Goal: Answer question/provide support: Share knowledge or assist other users

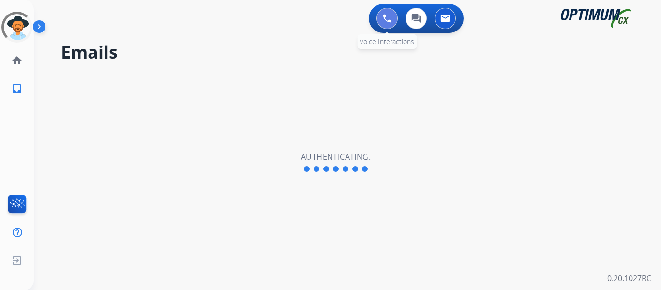
click at [383, 17] on img at bounding box center [387, 18] width 9 height 9
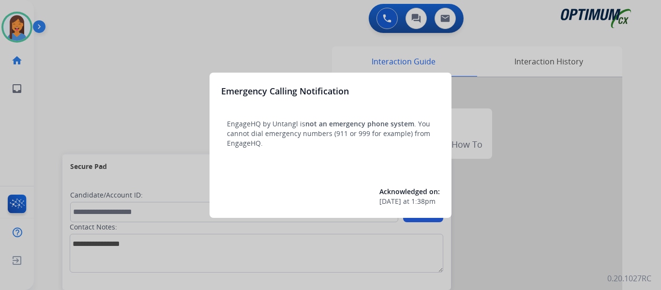
click at [50, 91] on div at bounding box center [330, 145] width 661 height 290
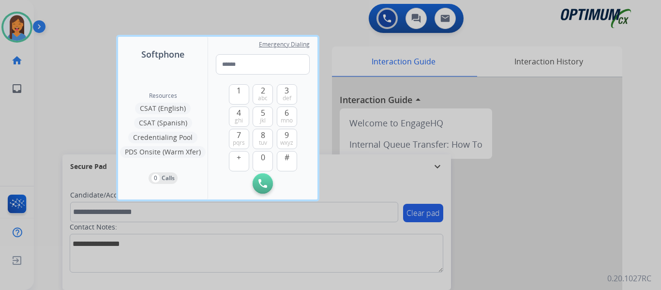
click at [49, 91] on div at bounding box center [330, 145] width 661 height 290
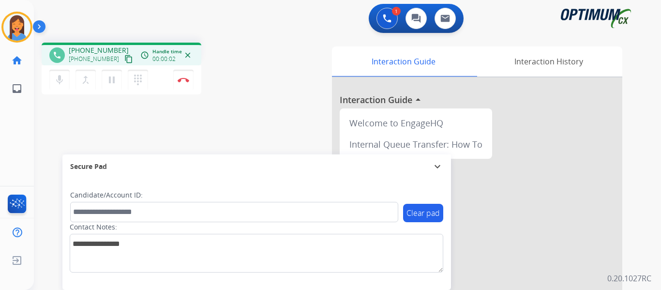
click at [124, 59] on mat-icon "content_copy" at bounding box center [128, 59] width 9 height 9
click at [185, 81] on img at bounding box center [184, 79] width 12 height 5
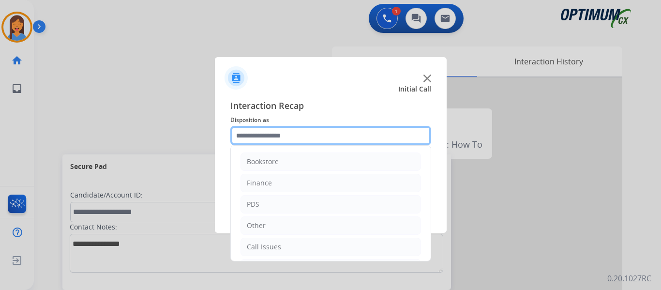
click at [276, 133] on input "text" at bounding box center [330, 135] width 201 height 19
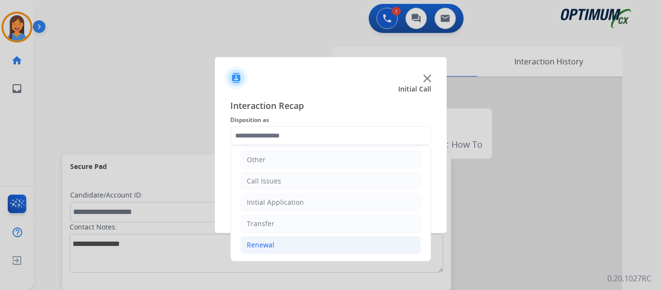
click at [270, 246] on div "Renewal" at bounding box center [261, 245] width 28 height 10
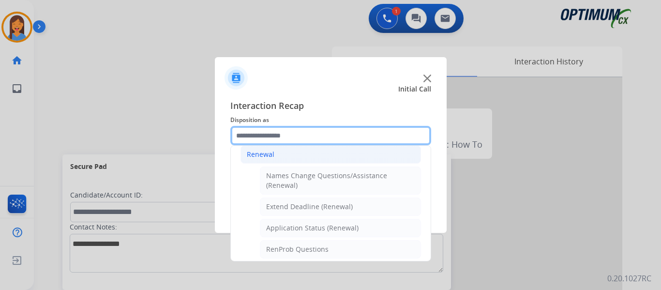
scroll to position [211, 0]
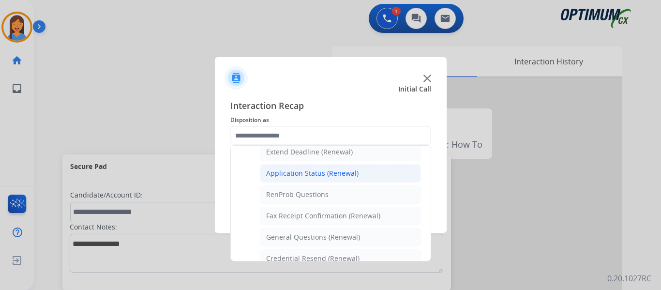
click at [296, 176] on div "Application Status (Renewal)" at bounding box center [312, 173] width 92 height 10
type input "**********"
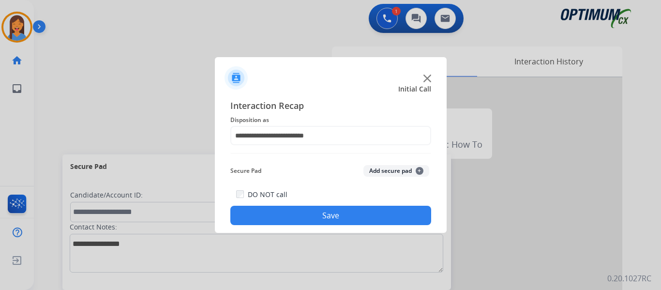
click at [301, 218] on button "Save" at bounding box center [330, 215] width 201 height 19
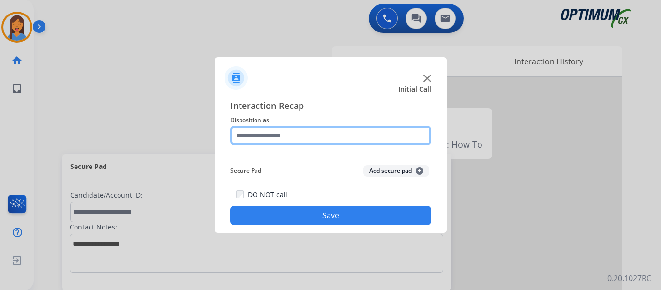
click at [267, 128] on input "text" at bounding box center [330, 135] width 201 height 19
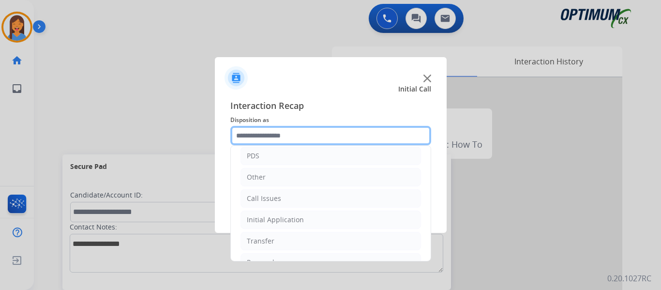
scroll to position [66, 0]
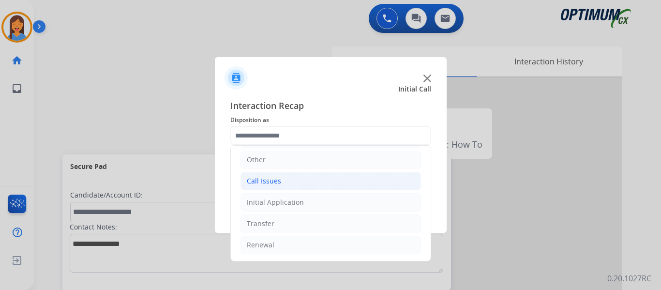
click at [276, 185] on div "Call Issues" at bounding box center [264, 181] width 34 height 10
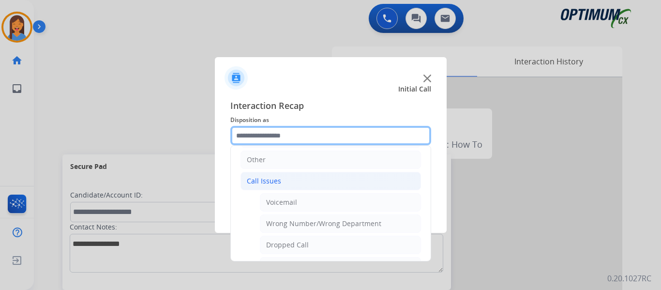
scroll to position [114, 0]
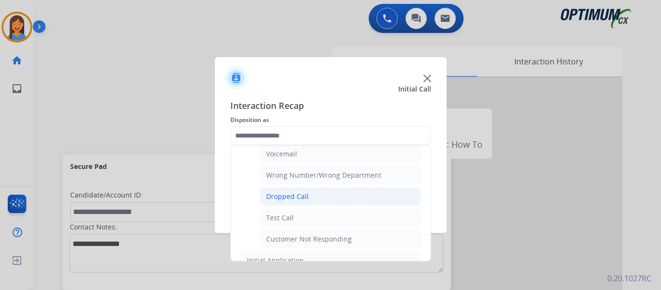
click at [286, 197] on div "Dropped Call" at bounding box center [287, 197] width 43 height 10
type input "**********"
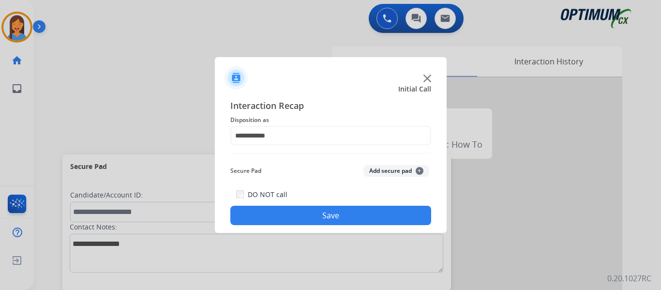
click at [302, 214] on button "Save" at bounding box center [330, 215] width 201 height 19
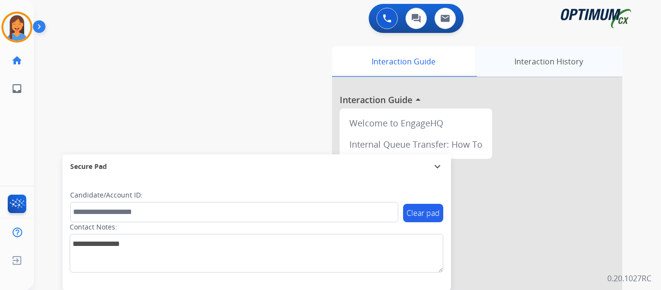
click at [566, 64] on div "Interaction History" at bounding box center [549, 61] width 148 height 30
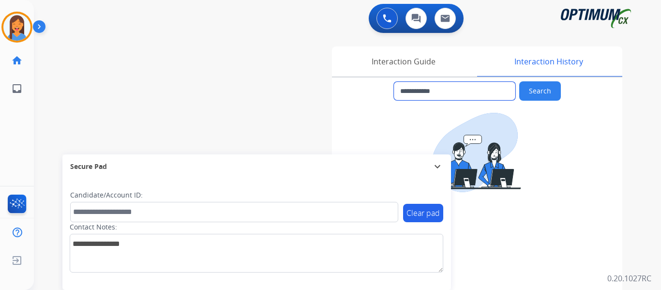
click at [462, 90] on input "**********" at bounding box center [454, 91] width 121 height 18
drag, startPoint x: 461, startPoint y: 90, endPoint x: 418, endPoint y: 91, distance: 43.1
click at [418, 91] on input "**********" at bounding box center [454, 91] width 121 height 18
click at [412, 62] on div "Interaction Guide" at bounding box center [403, 61] width 143 height 30
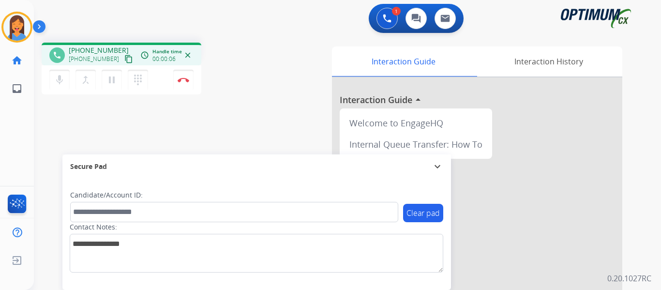
click at [124, 62] on mat-icon "content_copy" at bounding box center [128, 59] width 9 height 9
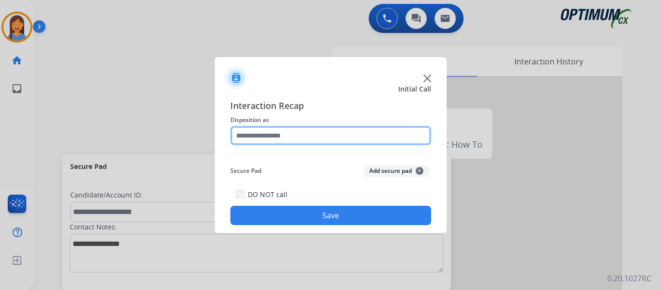
click at [303, 139] on input "text" at bounding box center [330, 135] width 201 height 19
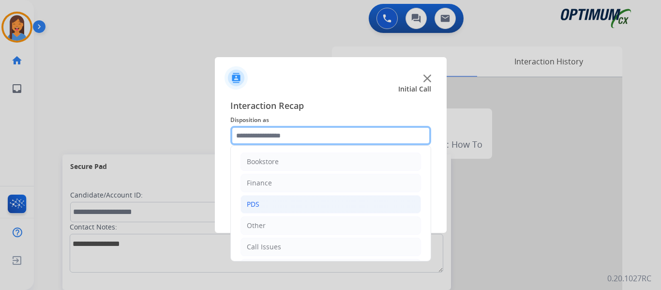
scroll to position [48, 0]
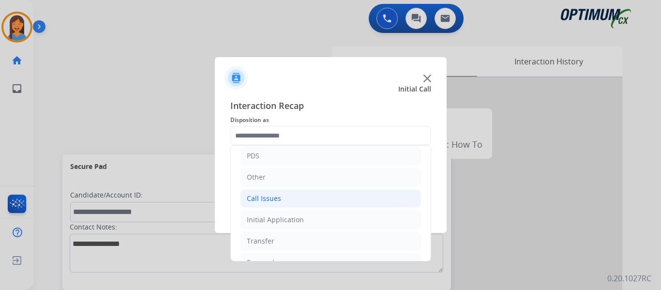
click at [283, 197] on li "Call Issues" at bounding box center [330, 198] width 180 height 18
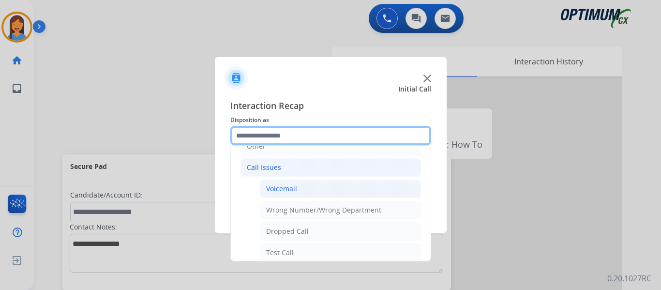
scroll to position [97, 0]
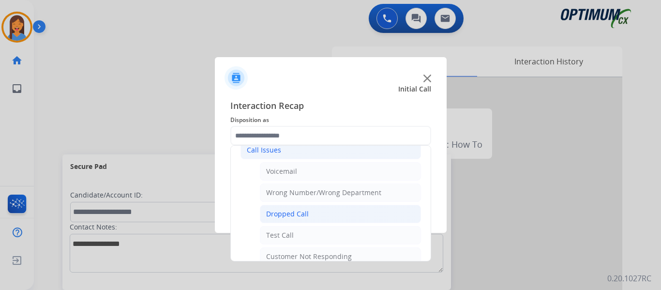
click at [297, 215] on div "Dropped Call" at bounding box center [287, 214] width 43 height 10
type input "**********"
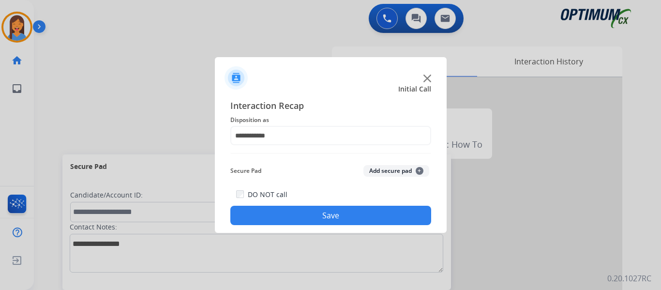
click at [297, 215] on button "Save" at bounding box center [330, 215] width 201 height 19
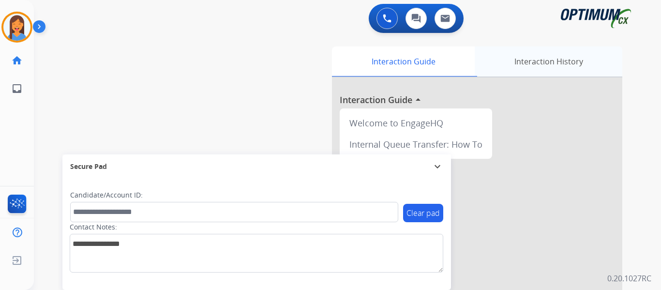
click at [572, 58] on div "Interaction History" at bounding box center [549, 61] width 148 height 30
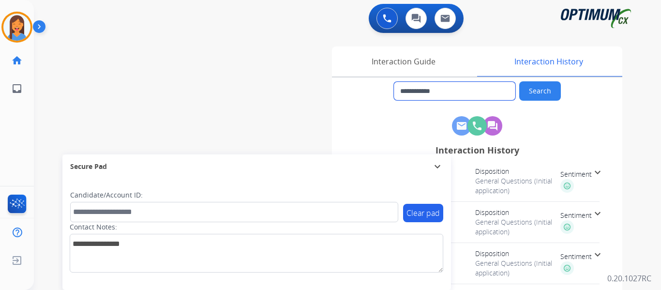
click at [458, 90] on input "**********" at bounding box center [454, 91] width 121 height 18
drag, startPoint x: 466, startPoint y: 93, endPoint x: 409, endPoint y: 93, distance: 57.6
click at [409, 93] on input "**********" at bounding box center [454, 91] width 121 height 18
click at [21, 30] on img at bounding box center [16, 27] width 27 height 27
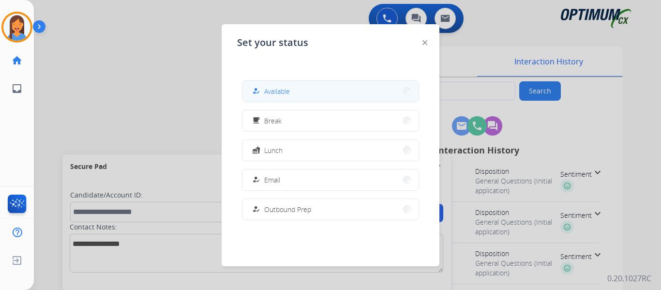
click at [290, 90] on span "Available" at bounding box center [277, 91] width 26 height 10
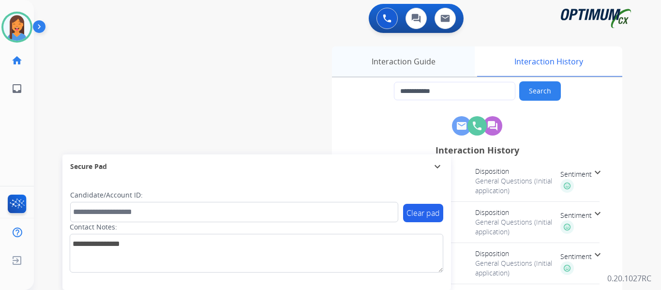
click at [371, 64] on div "Interaction Guide" at bounding box center [403, 61] width 143 height 30
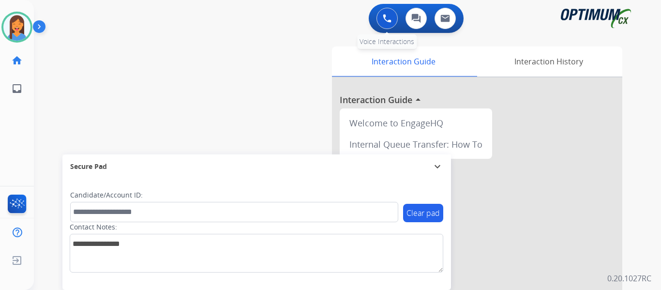
click at [380, 17] on button at bounding box center [386, 18] width 21 height 21
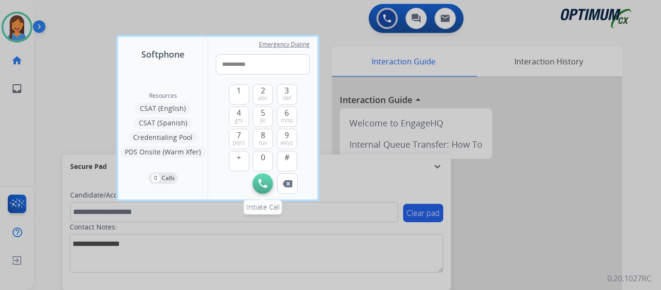
type input "**********"
click at [263, 183] on img at bounding box center [262, 183] width 9 height 9
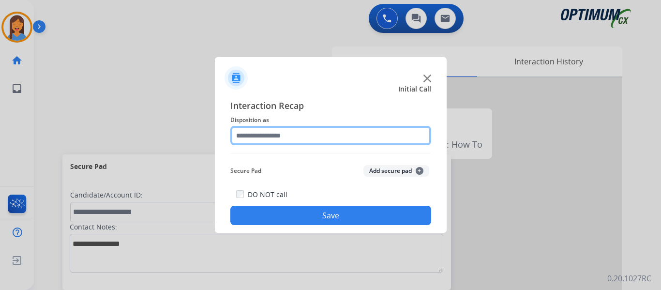
click at [241, 132] on input "text" at bounding box center [330, 135] width 201 height 19
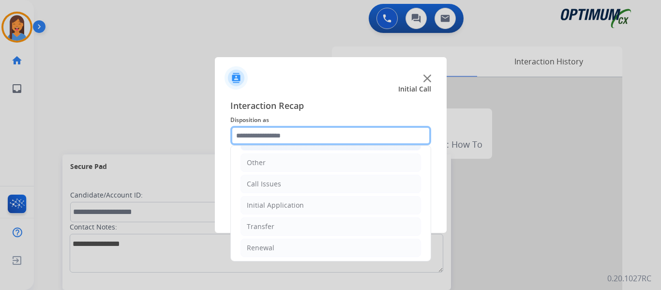
scroll to position [66, 0]
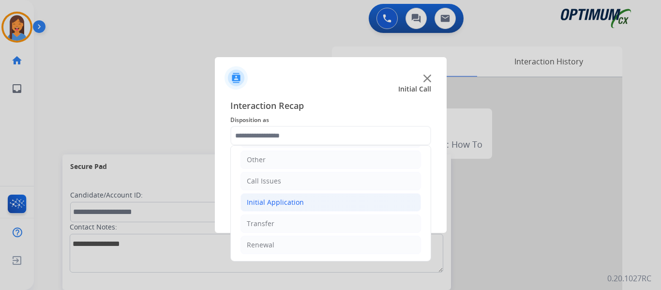
click at [289, 199] on div "Initial Application" at bounding box center [275, 202] width 57 height 10
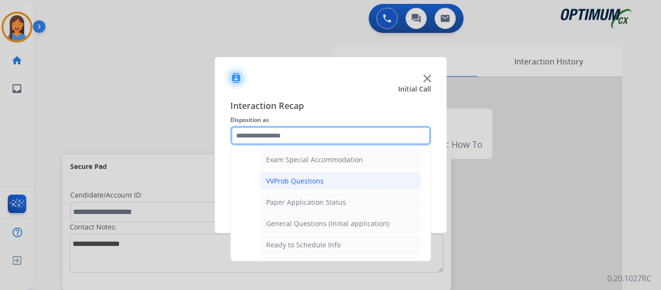
scroll to position [550, 0]
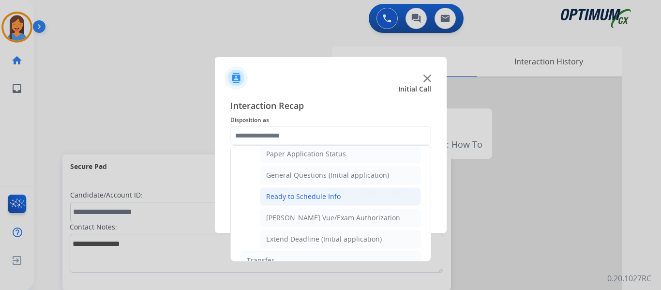
click at [312, 196] on div "Ready to Schedule Info" at bounding box center [303, 197] width 74 height 10
type input "**********"
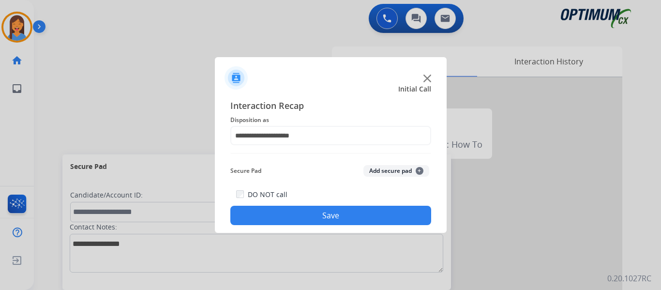
click at [342, 211] on button "Save" at bounding box center [330, 215] width 201 height 19
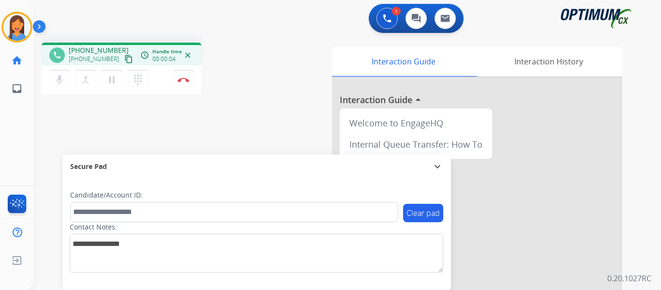
click at [124, 56] on mat-icon "content_copy" at bounding box center [128, 59] width 9 height 9
click at [182, 82] on img at bounding box center [184, 79] width 12 height 5
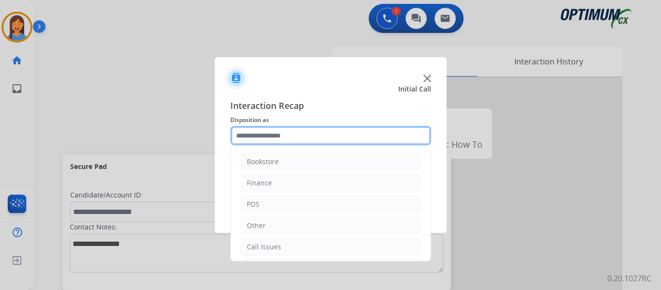
click at [299, 138] on input "text" at bounding box center [330, 135] width 201 height 19
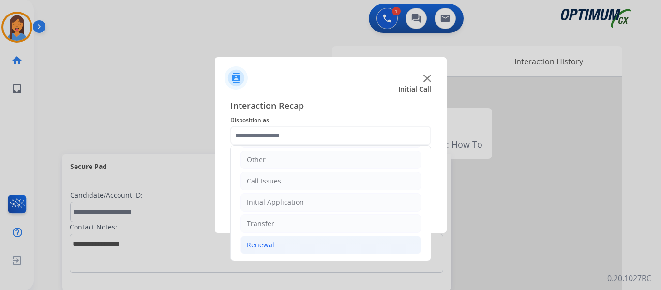
click at [268, 246] on div "Renewal" at bounding box center [261, 245] width 28 height 10
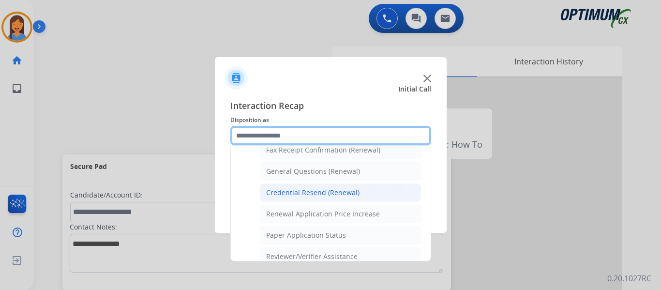
scroll to position [228, 0]
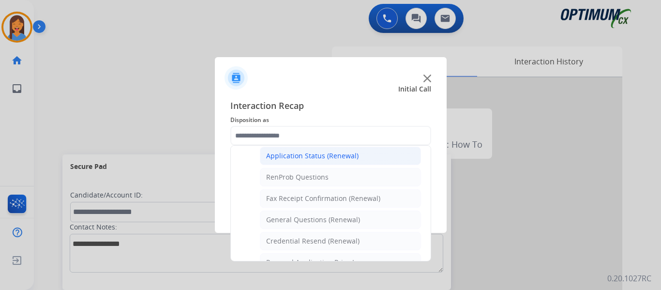
click at [338, 156] on div "Application Status (Renewal)" at bounding box center [312, 156] width 92 height 10
type input "**********"
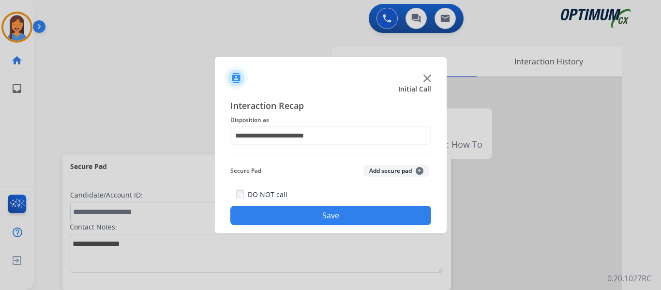
click at [364, 221] on button "Save" at bounding box center [330, 215] width 201 height 19
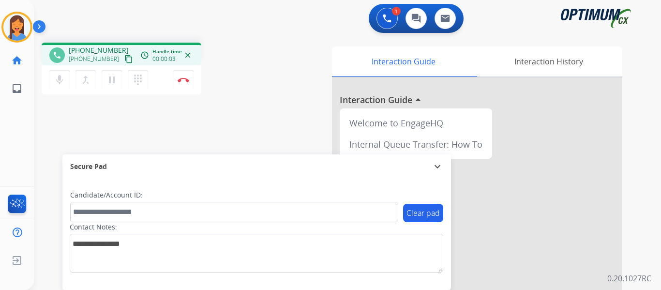
click at [124, 60] on mat-icon "content_copy" at bounding box center [128, 59] width 9 height 9
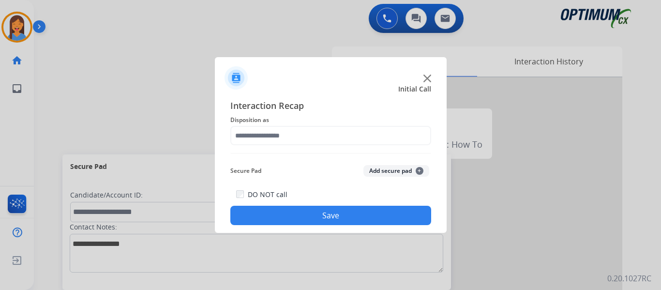
click at [281, 121] on span "Disposition as" at bounding box center [330, 120] width 201 height 12
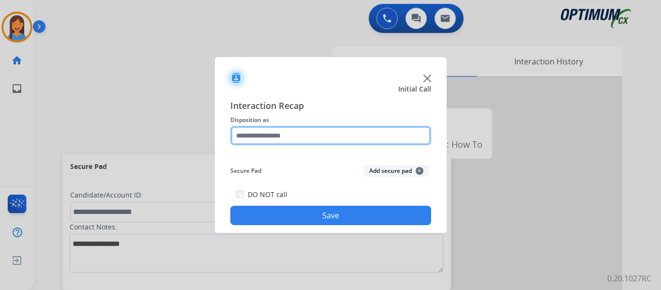
click at [283, 132] on input "text" at bounding box center [330, 135] width 201 height 19
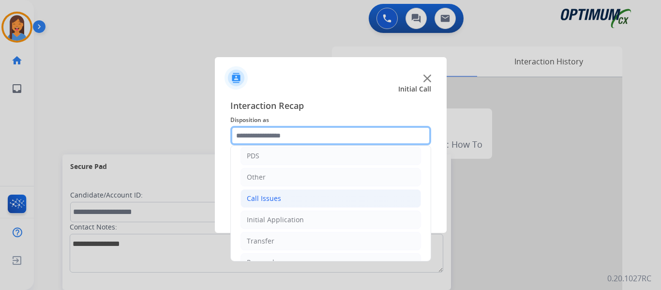
scroll to position [0, 0]
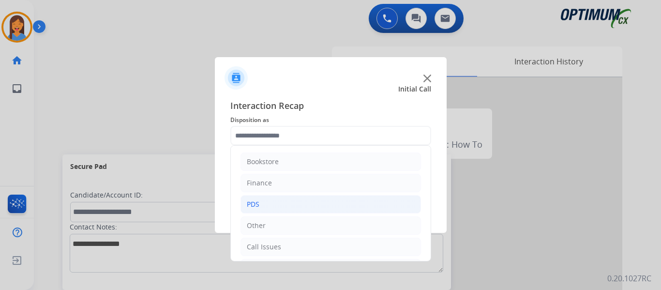
click at [275, 207] on li "PDS" at bounding box center [330, 204] width 180 height 18
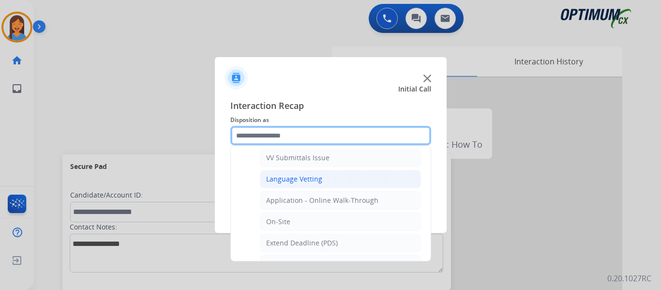
scroll to position [242, 0]
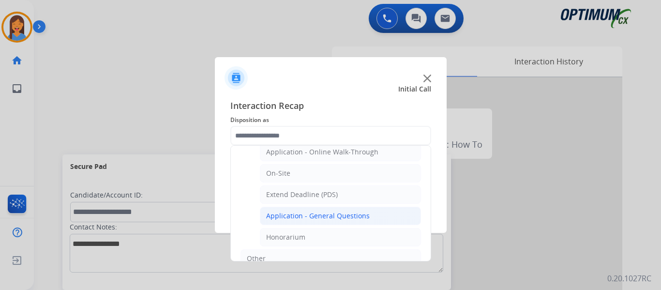
click at [308, 215] on div "Application - General Questions" at bounding box center [318, 216] width 104 height 10
type input "**********"
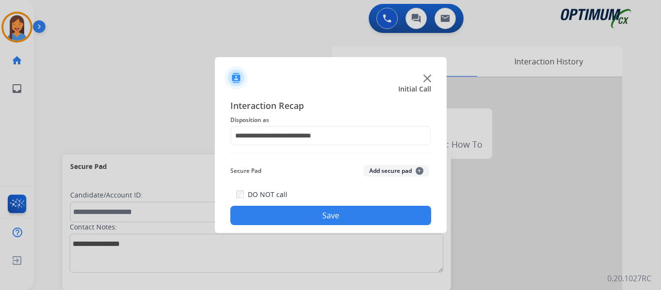
click at [315, 222] on button "Save" at bounding box center [330, 215] width 201 height 19
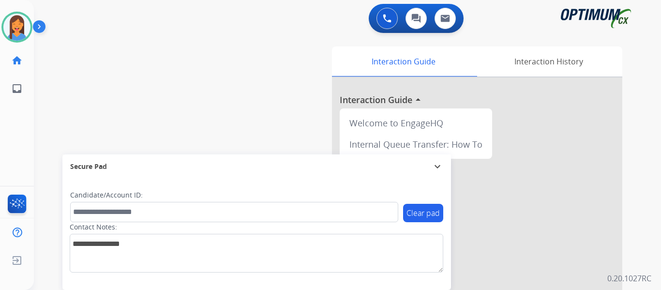
drag, startPoint x: 22, startPoint y: 23, endPoint x: 42, endPoint y: 34, distance: 22.7
click at [22, 23] on img at bounding box center [16, 27] width 27 height 27
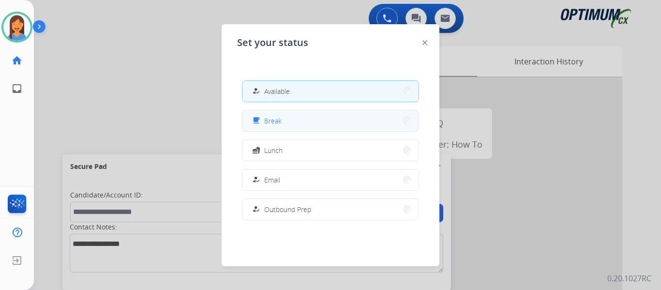
click at [281, 115] on div "free_breakfast Break" at bounding box center [265, 121] width 31 height 12
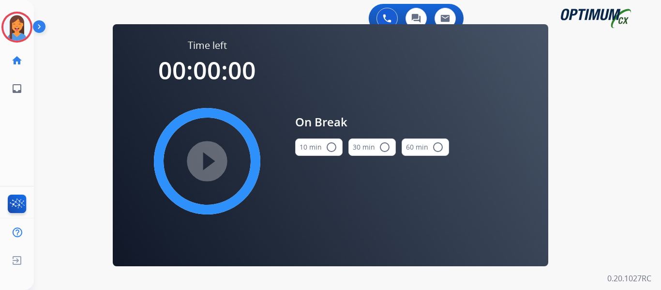
click at [337, 147] on button "10 min radio_button_unchecked" at bounding box center [318, 146] width 47 height 17
click at [201, 167] on mat-icon "play_circle_filled" at bounding box center [207, 161] width 12 height 12
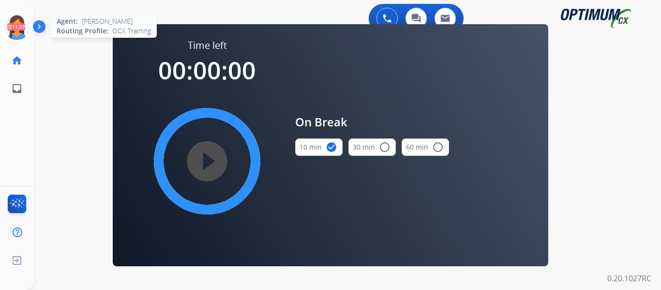
drag, startPoint x: 15, startPoint y: 28, endPoint x: 22, endPoint y: 29, distance: 7.3
click at [15, 28] on icon at bounding box center [16, 27] width 31 height 31
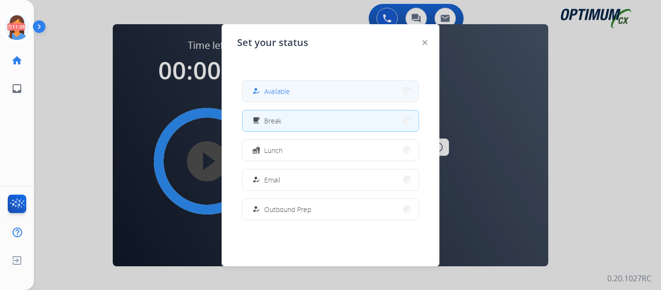
click at [266, 95] on div "how_to_reg Available" at bounding box center [270, 91] width 40 height 12
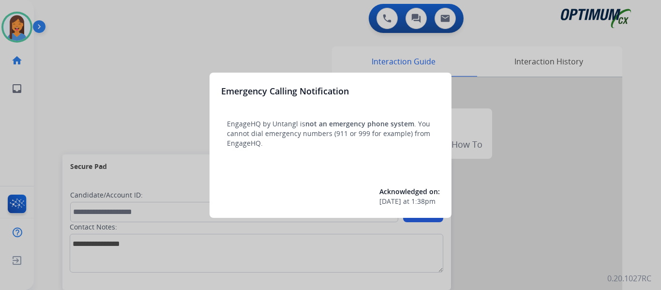
click at [390, 15] on div at bounding box center [330, 145] width 661 height 290
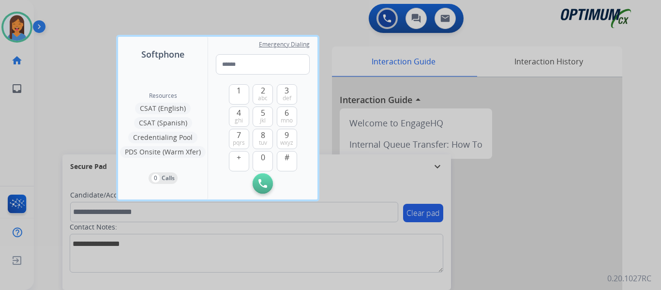
click at [57, 73] on div at bounding box center [330, 145] width 661 height 290
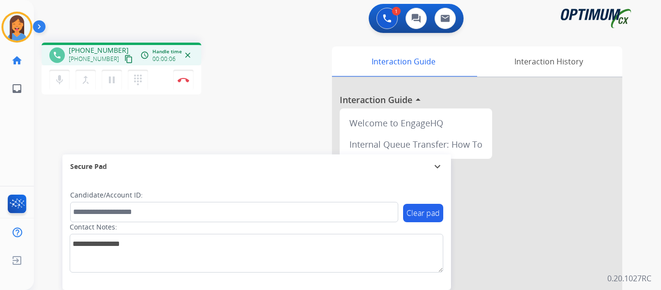
click at [124, 59] on mat-icon "content_copy" at bounding box center [128, 59] width 9 height 9
click at [187, 84] on button "Disconnect" at bounding box center [183, 80] width 20 height 20
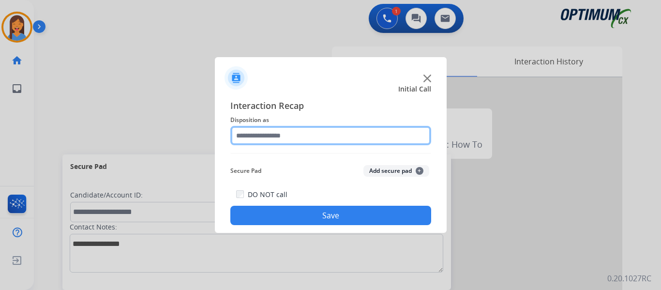
click at [294, 129] on input "text" at bounding box center [330, 135] width 201 height 19
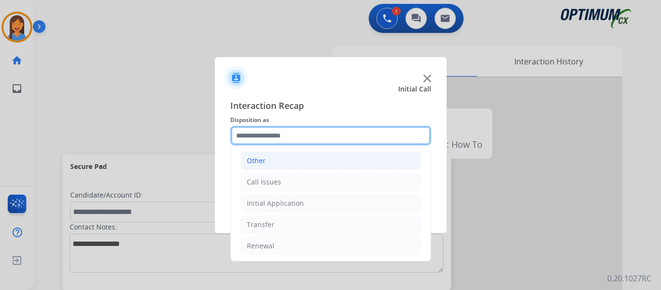
scroll to position [66, 0]
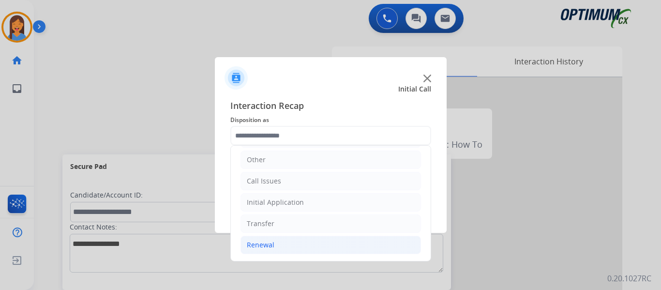
click at [271, 244] on div "Renewal" at bounding box center [261, 245] width 28 height 10
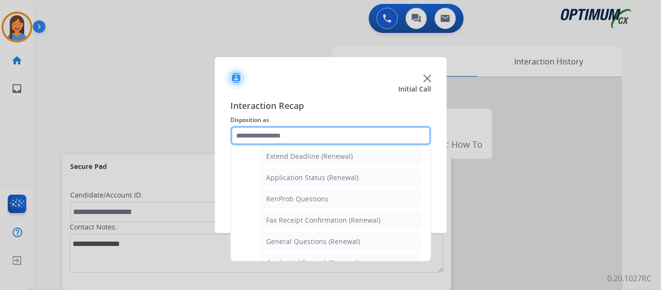
scroll to position [211, 0]
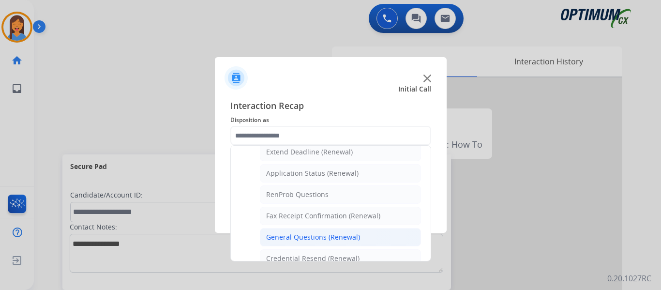
click at [309, 242] on div "General Questions (Renewal)" at bounding box center [313, 237] width 94 height 10
type input "**********"
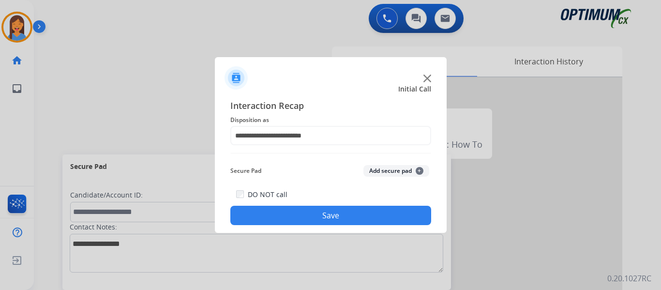
click at [320, 221] on button "Save" at bounding box center [330, 215] width 201 height 19
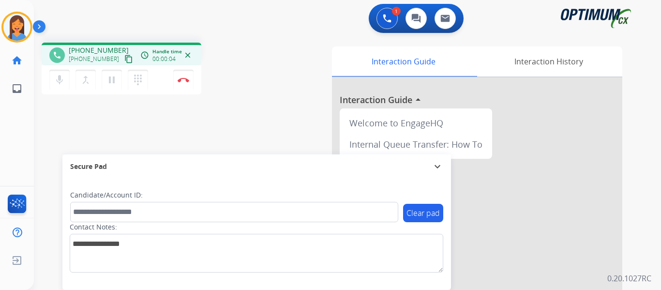
click at [124, 57] on mat-icon "content_copy" at bounding box center [128, 59] width 9 height 9
click at [183, 80] on img at bounding box center [184, 79] width 12 height 5
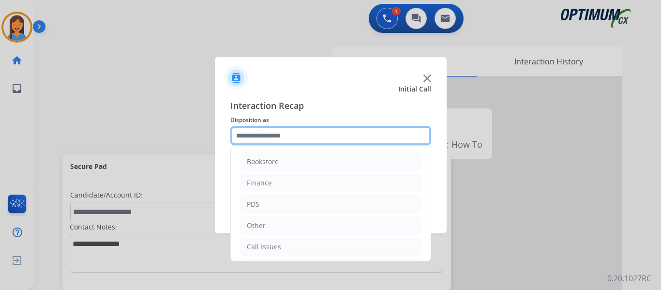
click at [285, 132] on input "text" at bounding box center [330, 135] width 201 height 19
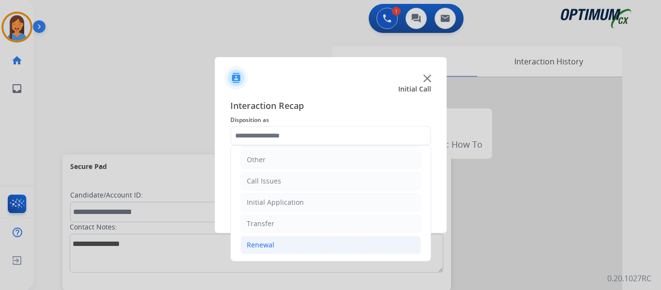
click at [257, 244] on div "Renewal" at bounding box center [261, 245] width 28 height 10
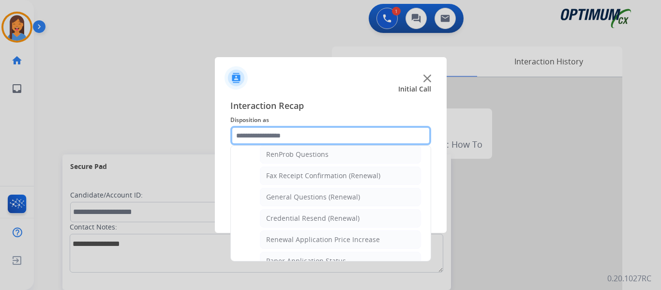
scroll to position [259, 0]
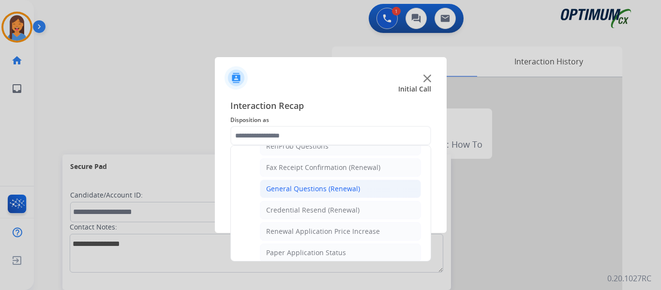
click at [306, 187] on div "General Questions (Renewal)" at bounding box center [313, 189] width 94 height 10
type input "**********"
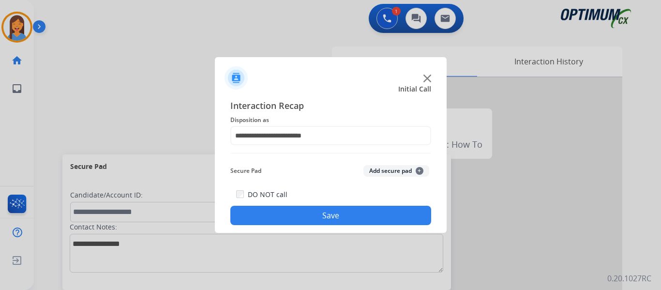
click at [329, 214] on button "Save" at bounding box center [330, 215] width 201 height 19
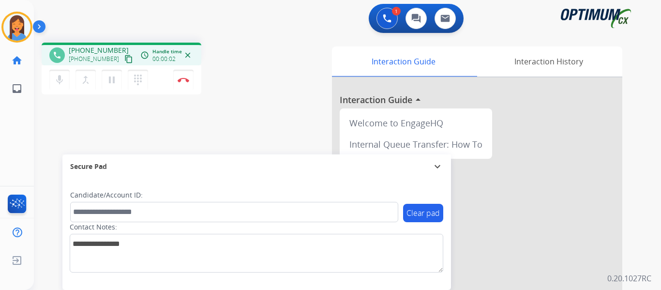
click at [124, 60] on mat-icon "content_copy" at bounding box center [128, 59] width 9 height 9
click at [182, 79] on img at bounding box center [184, 79] width 12 height 5
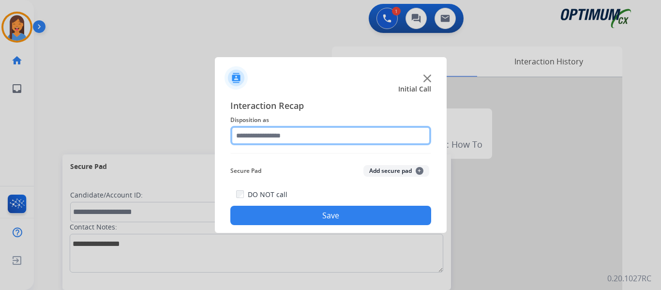
click at [282, 137] on input "text" at bounding box center [330, 135] width 201 height 19
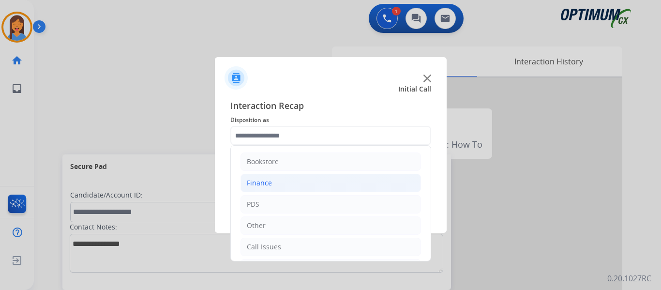
click at [262, 188] on div "Finance" at bounding box center [259, 183] width 25 height 10
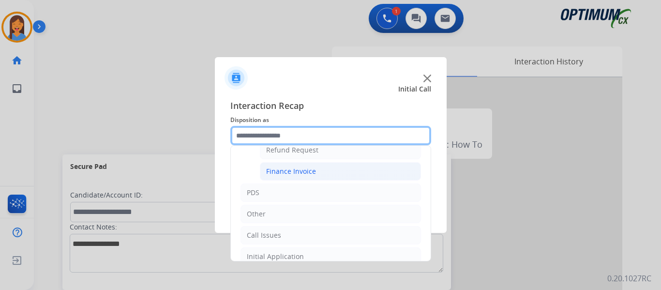
scroll to position [48, 0]
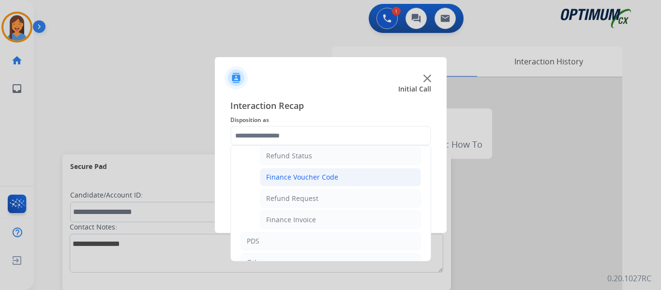
click at [306, 178] on div "Finance Voucher Code" at bounding box center [302, 177] width 72 height 10
type input "**********"
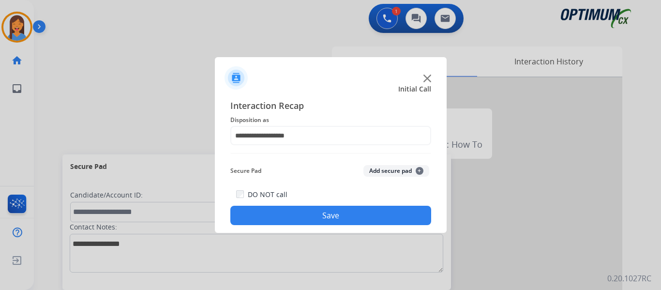
click at [318, 213] on button "Save" at bounding box center [330, 215] width 201 height 19
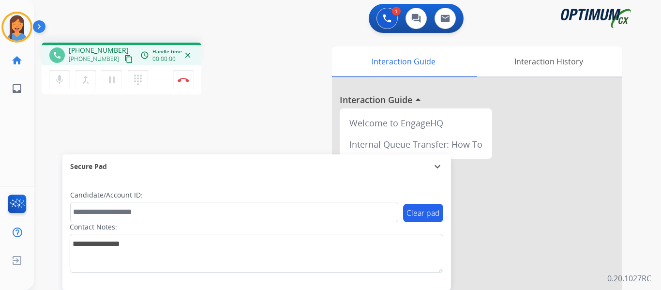
click at [124, 59] on mat-icon "content_copy" at bounding box center [128, 59] width 9 height 9
click at [188, 81] on img at bounding box center [184, 79] width 12 height 5
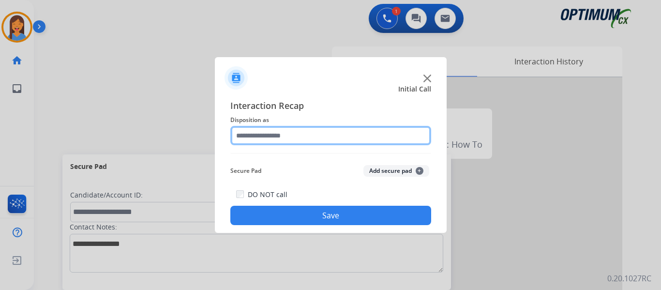
click at [321, 138] on input "text" at bounding box center [330, 135] width 201 height 19
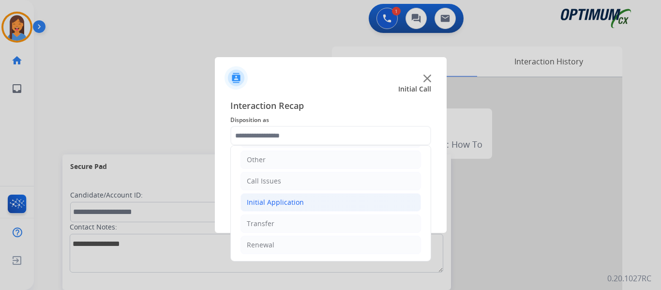
click at [274, 198] on div "Initial Application" at bounding box center [275, 202] width 57 height 10
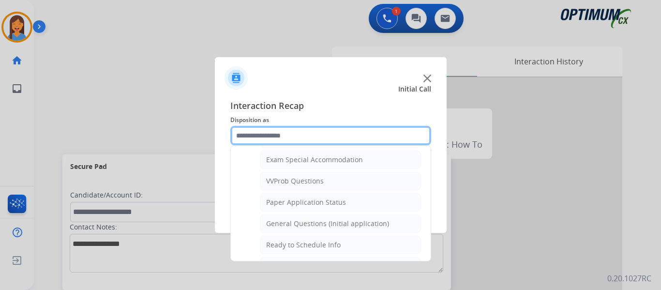
scroll to position [550, 0]
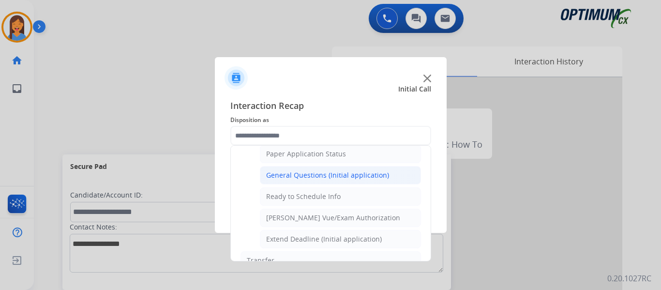
click at [301, 178] on div "General Questions (Initial application)" at bounding box center [327, 175] width 123 height 10
type input "**********"
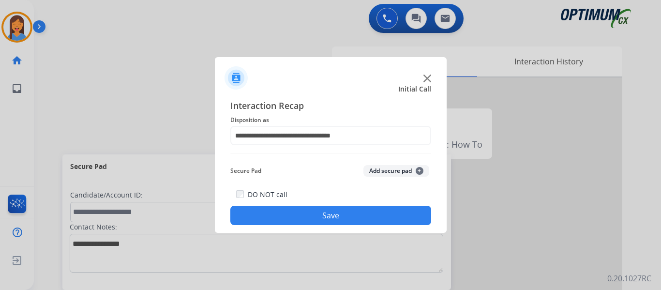
click at [318, 213] on button "Save" at bounding box center [330, 215] width 201 height 19
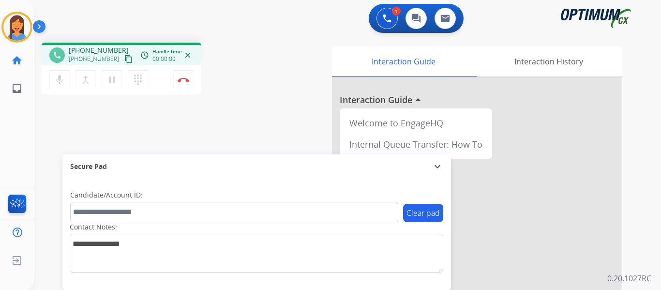
click at [124, 59] on mat-icon "content_copy" at bounding box center [128, 59] width 9 height 9
click at [185, 83] on button "Disconnect" at bounding box center [183, 80] width 20 height 20
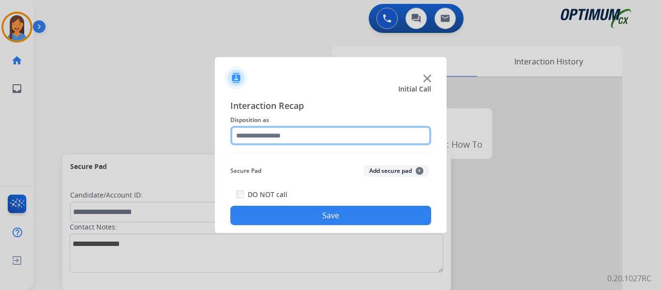
click at [315, 134] on input "text" at bounding box center [330, 135] width 201 height 19
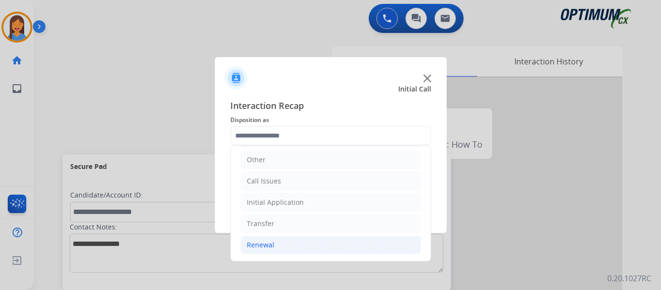
click at [268, 241] on div "Renewal" at bounding box center [261, 245] width 28 height 10
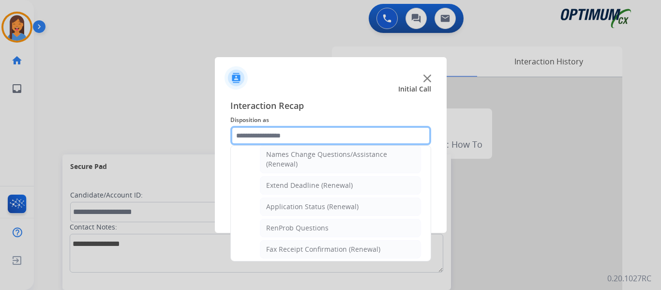
scroll to position [211, 0]
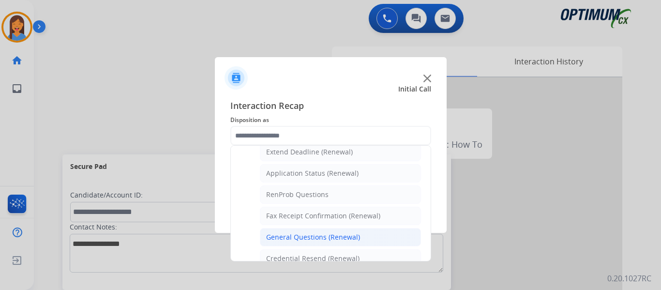
click at [300, 238] on div "General Questions (Renewal)" at bounding box center [313, 237] width 94 height 10
type input "**********"
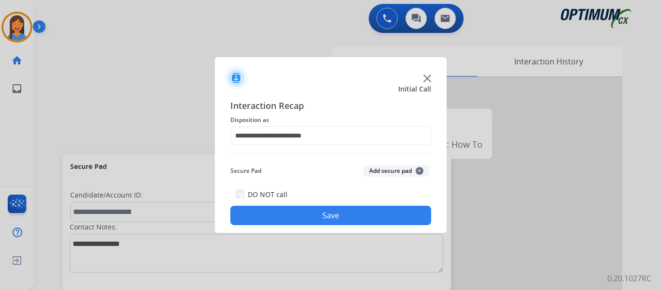
click at [306, 218] on button "Save" at bounding box center [330, 215] width 201 height 19
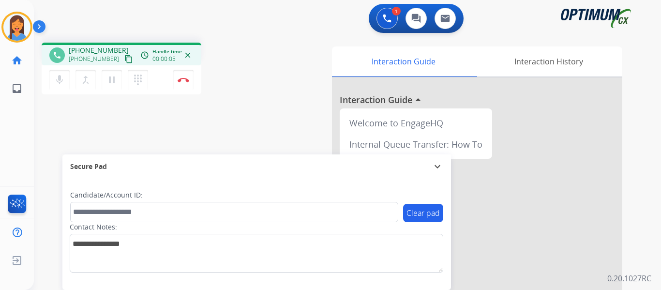
click at [124, 59] on mat-icon "content_copy" at bounding box center [128, 59] width 9 height 9
click at [186, 80] on img at bounding box center [184, 79] width 12 height 5
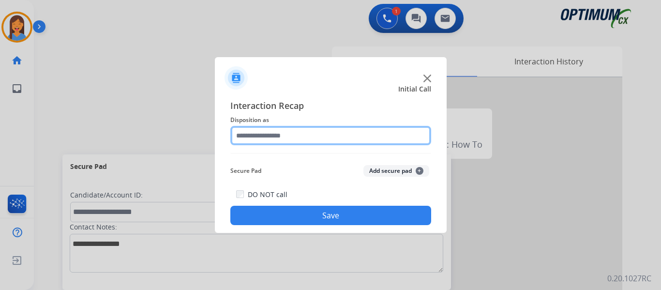
click at [313, 136] on input "text" at bounding box center [330, 135] width 201 height 19
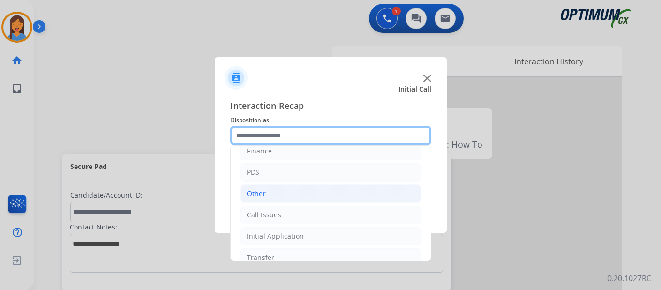
scroll to position [66, 0]
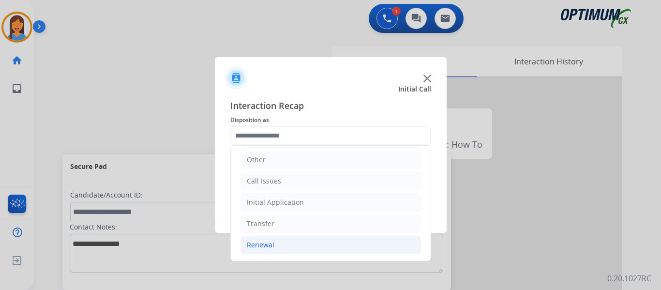
click at [262, 248] on div "Renewal" at bounding box center [261, 245] width 28 height 10
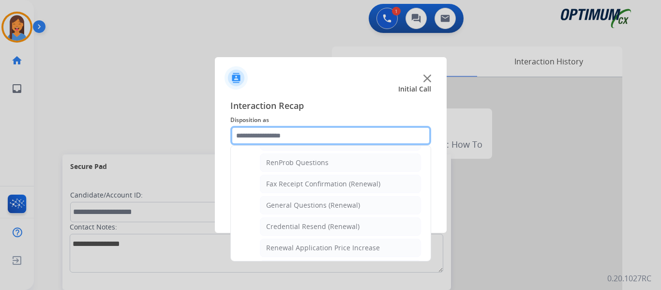
scroll to position [259, 0]
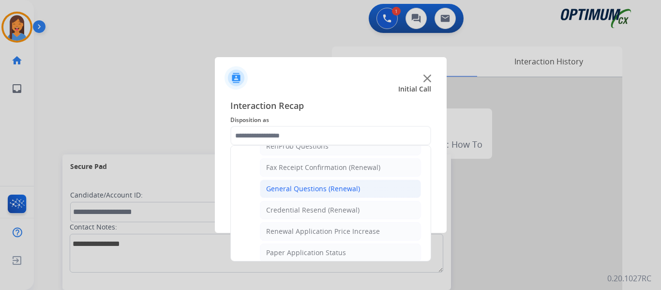
click at [303, 191] on div "General Questions (Renewal)" at bounding box center [313, 189] width 94 height 10
type input "**********"
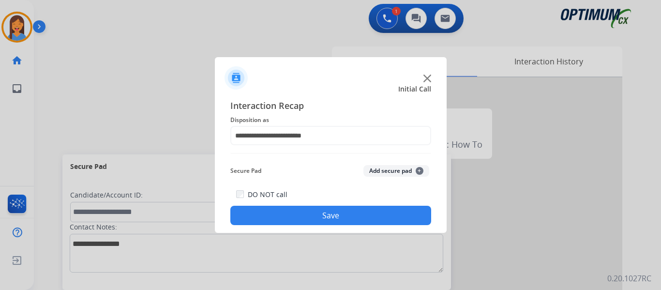
click at [314, 214] on button "Save" at bounding box center [330, 215] width 201 height 19
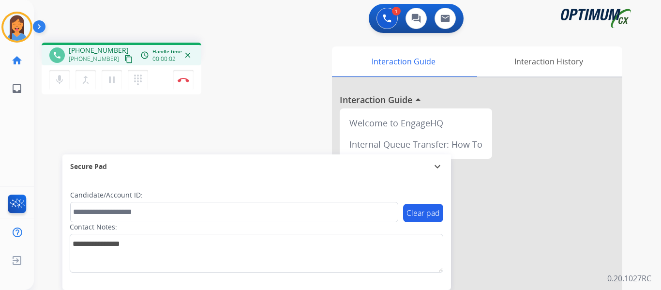
click at [124, 58] on mat-icon "content_copy" at bounding box center [128, 59] width 9 height 9
click at [177, 80] on button "Disconnect" at bounding box center [183, 80] width 20 height 20
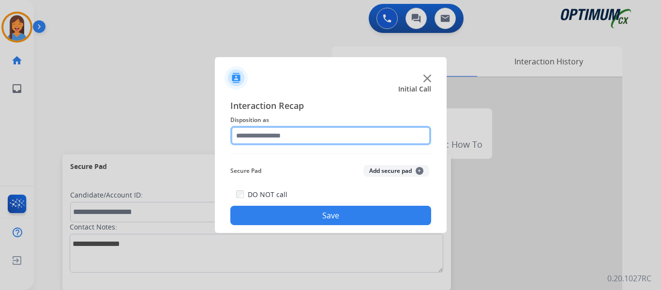
click at [269, 135] on input "text" at bounding box center [330, 135] width 201 height 19
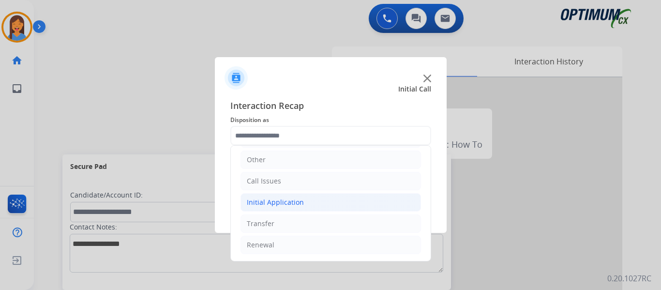
click at [287, 203] on div "Initial Application" at bounding box center [275, 202] width 57 height 10
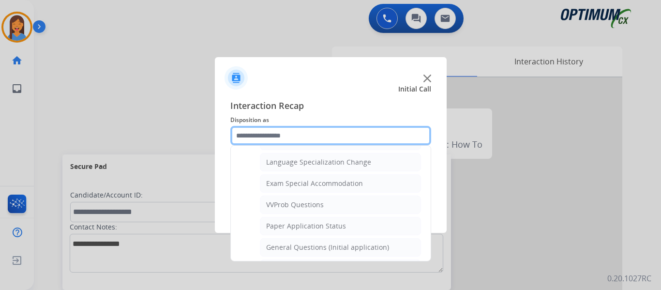
scroll to position [501, 0]
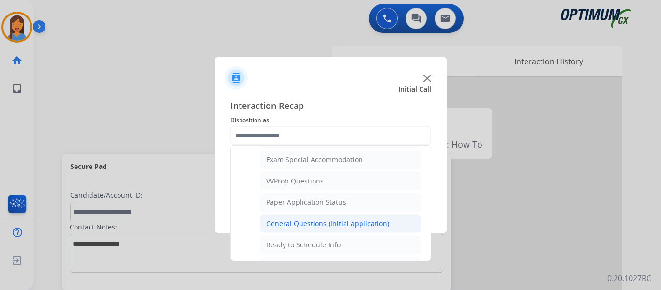
click at [302, 226] on div "General Questions (Initial application)" at bounding box center [327, 224] width 123 height 10
type input "**********"
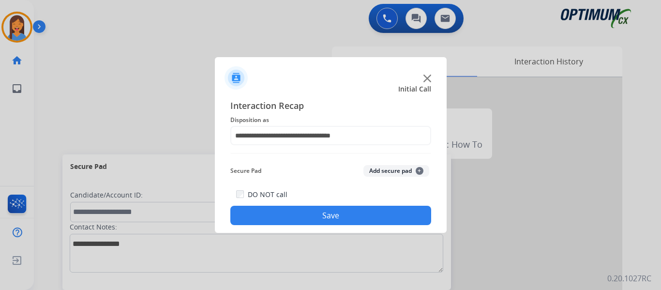
click at [306, 215] on button "Save" at bounding box center [330, 215] width 201 height 19
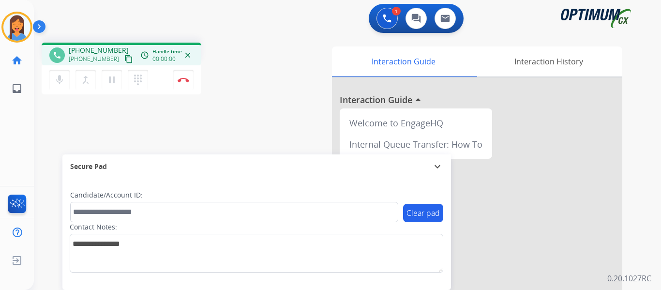
click at [124, 57] on mat-icon "content_copy" at bounding box center [128, 59] width 9 height 9
click at [253, 100] on div "phone [PHONE_NUMBER] [PHONE_NUMBER] content_copy access_time Call metrics Queue…" at bounding box center [336, 236] width 604 height 403
click at [187, 83] on button "Disconnect" at bounding box center [183, 80] width 20 height 20
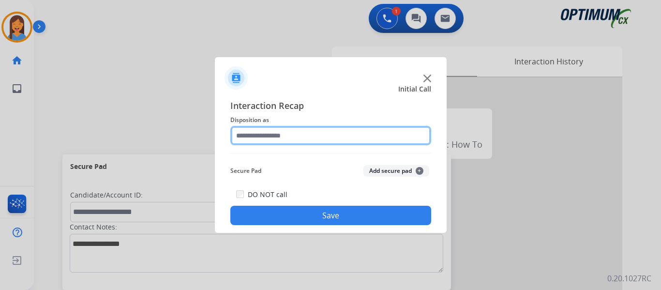
click at [269, 139] on input "text" at bounding box center [330, 135] width 201 height 19
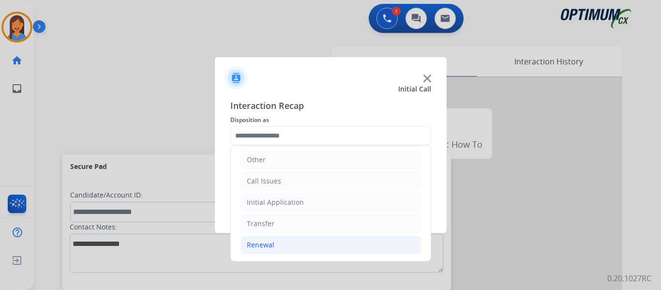
click at [264, 252] on li "Renewal" at bounding box center [330, 245] width 180 height 18
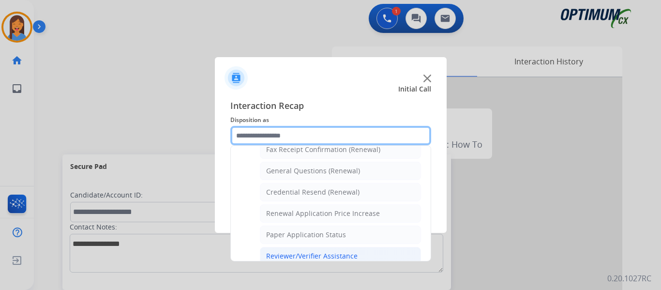
scroll to position [277, 0]
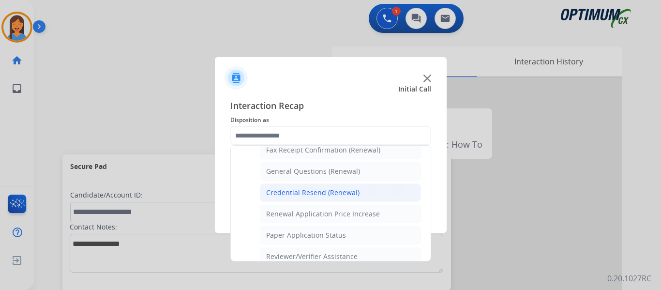
click at [295, 196] on div "Credential Resend (Renewal)" at bounding box center [312, 193] width 93 height 10
type input "**********"
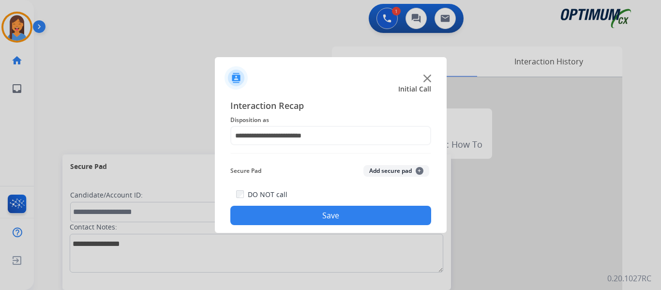
click at [302, 217] on button "Save" at bounding box center [330, 215] width 201 height 19
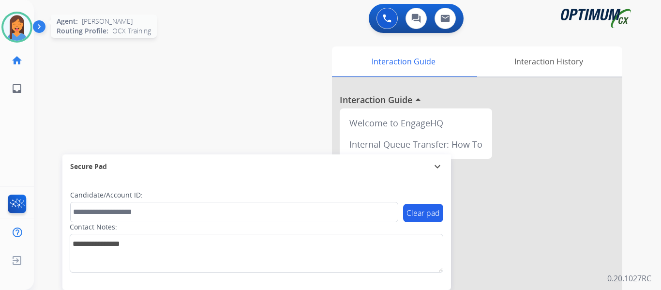
click at [18, 32] on img at bounding box center [16, 27] width 27 height 27
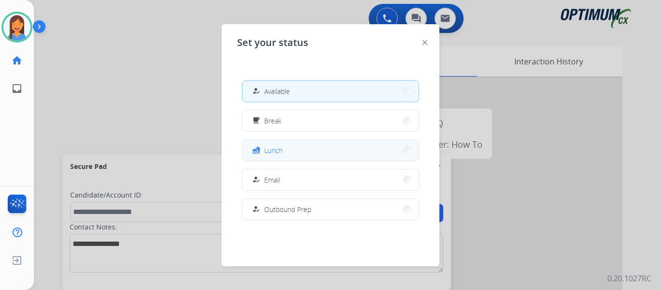
click at [283, 154] on span "Lunch" at bounding box center [273, 150] width 18 height 10
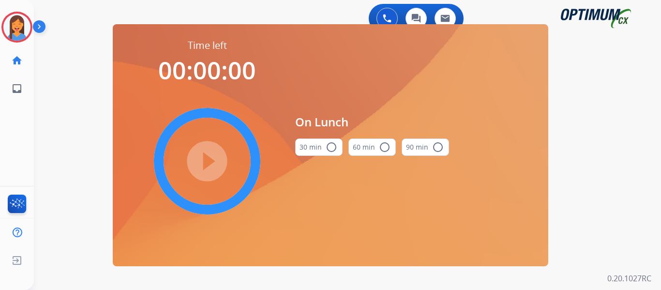
click at [326, 140] on button "30 min radio_button_unchecked" at bounding box center [318, 146] width 47 height 17
click at [211, 161] on mat-icon "play_circle_filled" at bounding box center [207, 161] width 12 height 12
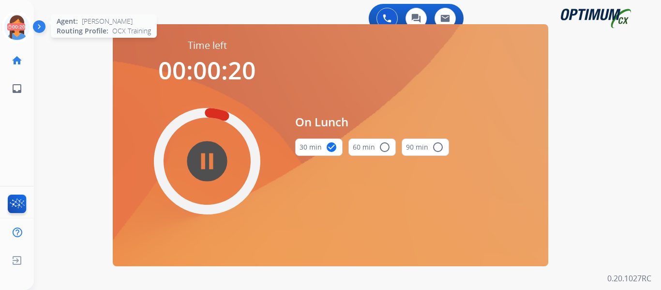
click at [15, 29] on icon at bounding box center [16, 27] width 31 height 31
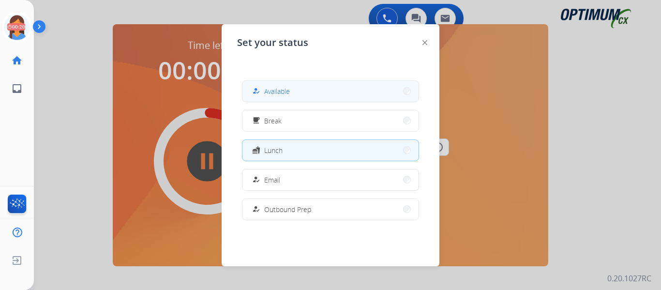
click at [267, 95] on span "Available" at bounding box center [277, 91] width 26 height 10
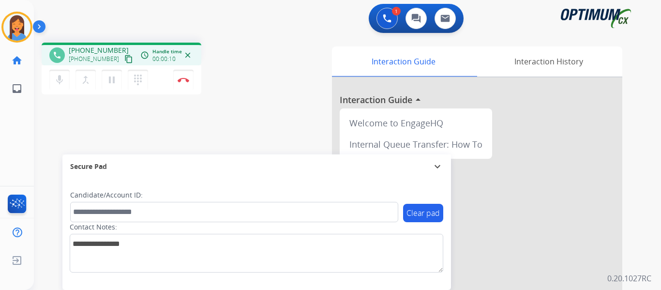
click at [124, 60] on mat-icon "content_copy" at bounding box center [128, 59] width 9 height 9
click at [186, 80] on img at bounding box center [184, 79] width 12 height 5
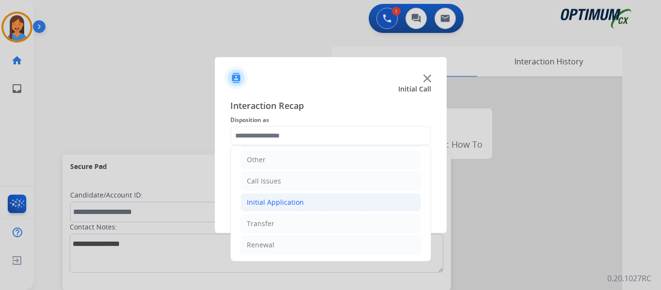
click at [278, 204] on div "Initial Application" at bounding box center [275, 202] width 57 height 10
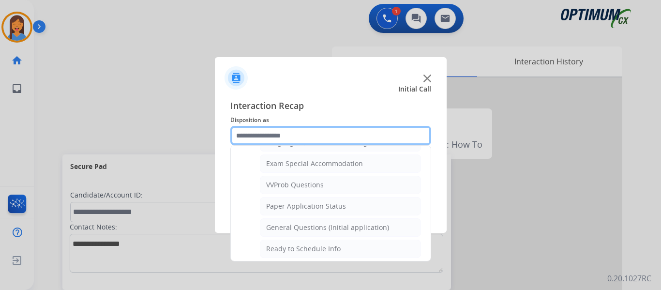
scroll to position [501, 0]
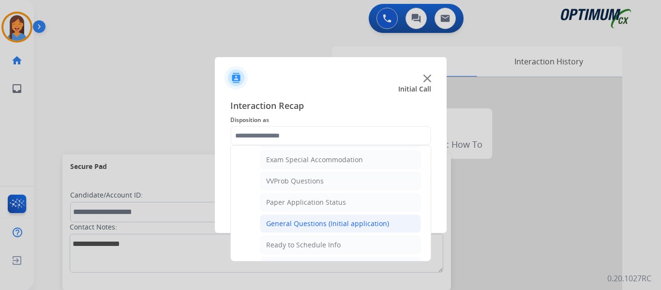
click at [291, 228] on div "General Questions (Initial application)" at bounding box center [327, 224] width 123 height 10
type input "**********"
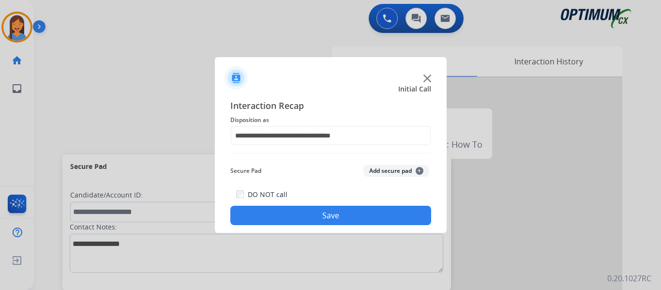
click at [299, 211] on button "Save" at bounding box center [330, 215] width 201 height 19
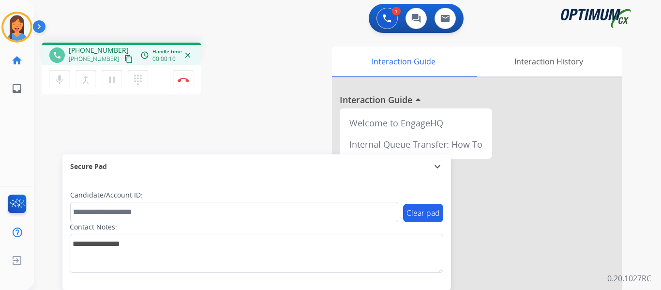
click at [124, 58] on mat-icon "content_copy" at bounding box center [128, 59] width 9 height 9
click at [289, 99] on div "Interaction Guide Interaction History Interaction Guide arrow_drop_up Welcome t…" at bounding box center [453, 242] width 338 height 392
click at [179, 79] on img at bounding box center [184, 79] width 12 height 5
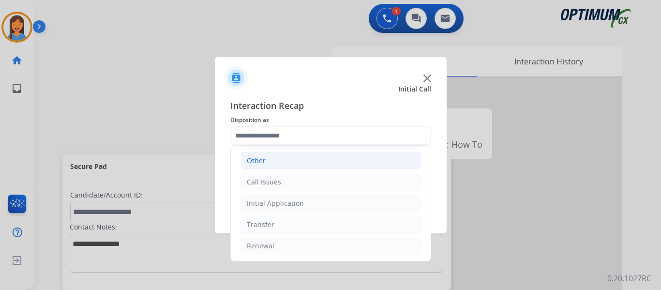
scroll to position [66, 0]
click at [266, 246] on div "Renewal" at bounding box center [261, 245] width 28 height 10
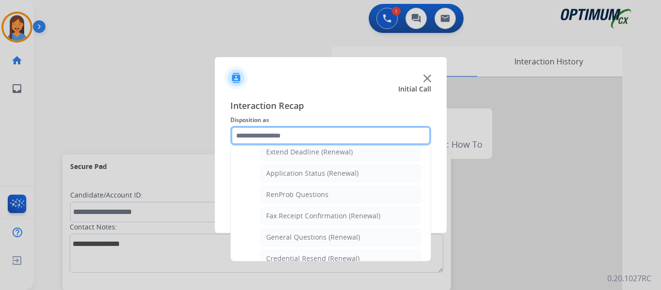
scroll to position [259, 0]
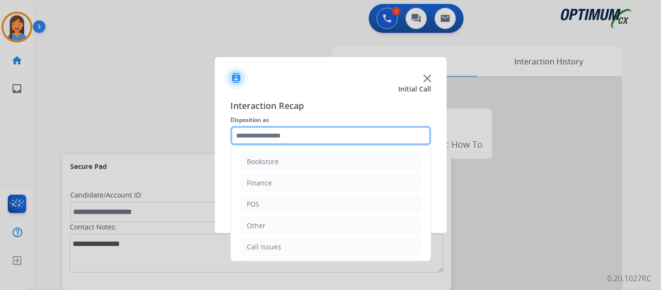
click at [268, 135] on input "text" at bounding box center [330, 135] width 201 height 19
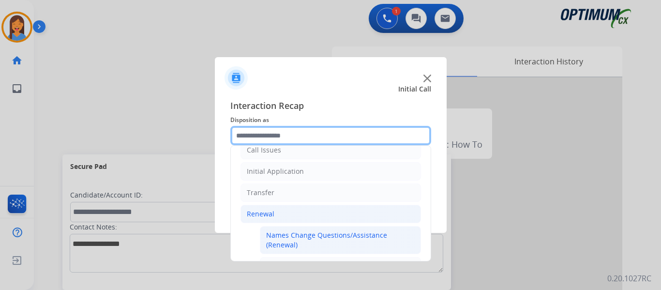
scroll to position [48, 0]
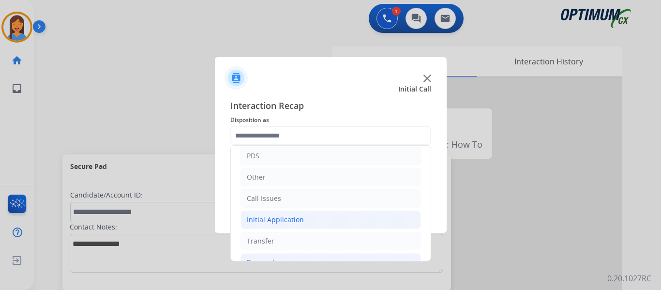
click at [282, 216] on div "Initial Application" at bounding box center [275, 220] width 57 height 10
click at [298, 239] on div "Credential Resend (Initial application)" at bounding box center [327, 241] width 122 height 10
type input "**********"
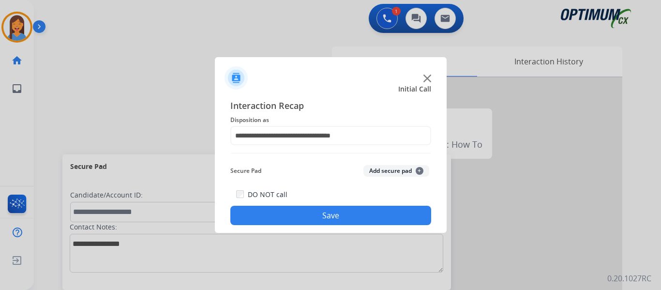
click at [335, 211] on button "Save" at bounding box center [330, 215] width 201 height 19
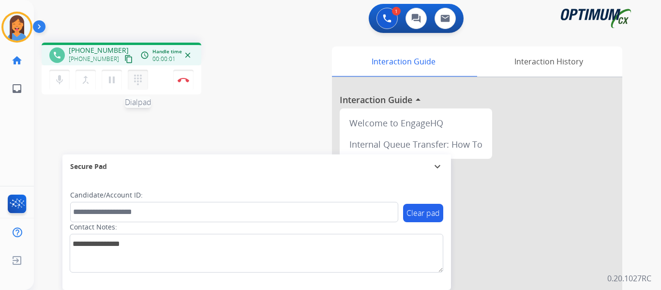
drag, startPoint x: 116, startPoint y: 61, endPoint x: 145, endPoint y: 75, distance: 32.0
click at [124, 61] on mat-icon "content_copy" at bounding box center [128, 59] width 9 height 9
click at [186, 78] on img at bounding box center [184, 79] width 12 height 5
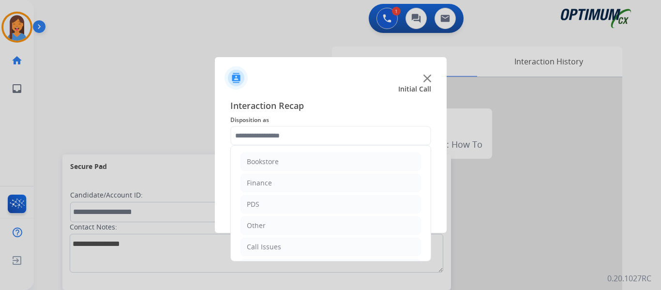
click at [277, 133] on input "text" at bounding box center [330, 135] width 201 height 19
click at [266, 248] on div "Renewal" at bounding box center [261, 245] width 28 height 10
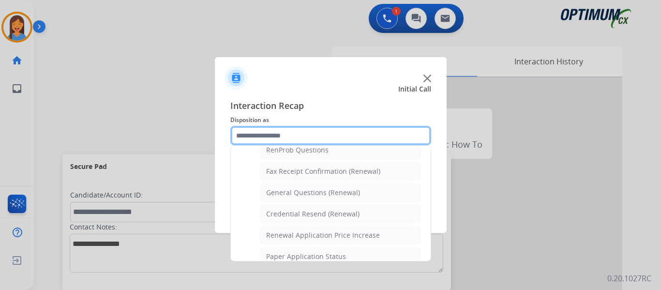
scroll to position [259, 0]
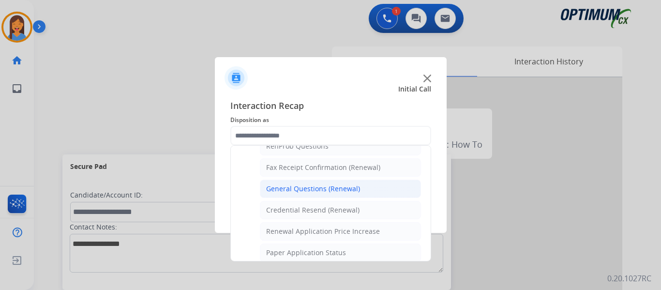
click at [306, 192] on div "General Questions (Renewal)" at bounding box center [313, 189] width 94 height 10
type input "**********"
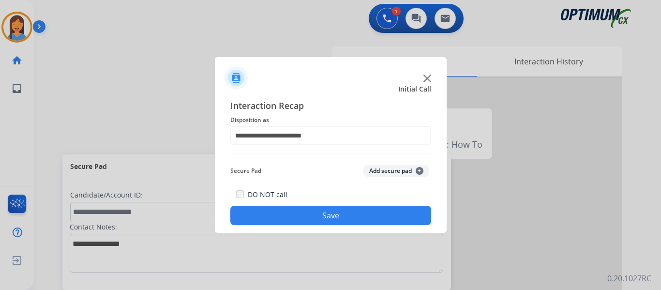
click at [306, 215] on button "Save" at bounding box center [330, 215] width 201 height 19
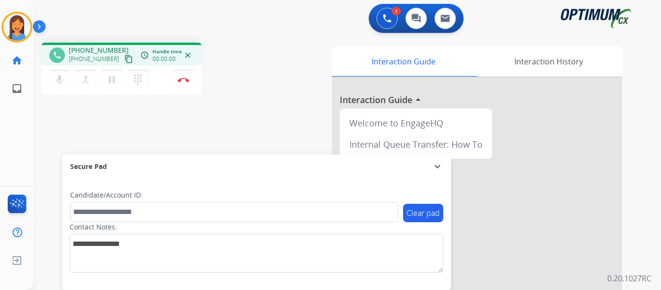
click at [124, 60] on mat-icon "content_copy" at bounding box center [128, 59] width 9 height 9
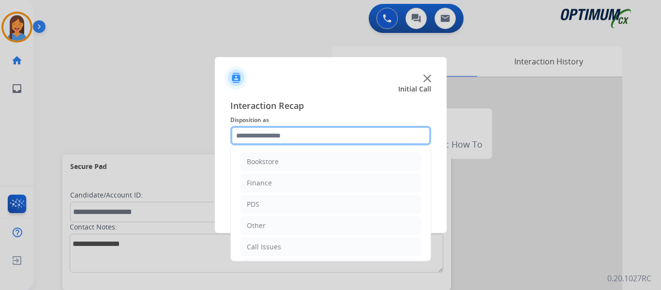
click at [260, 130] on input "text" at bounding box center [330, 135] width 201 height 19
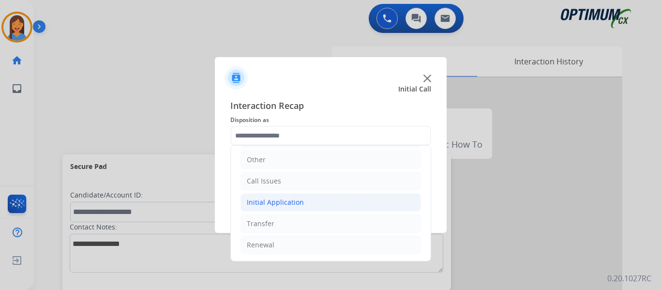
click at [289, 202] on div "Initial Application" at bounding box center [275, 202] width 57 height 10
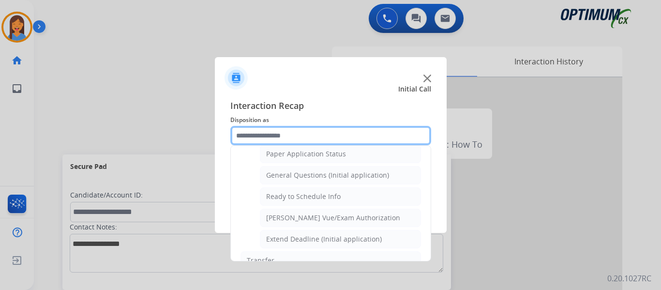
scroll to position [501, 0]
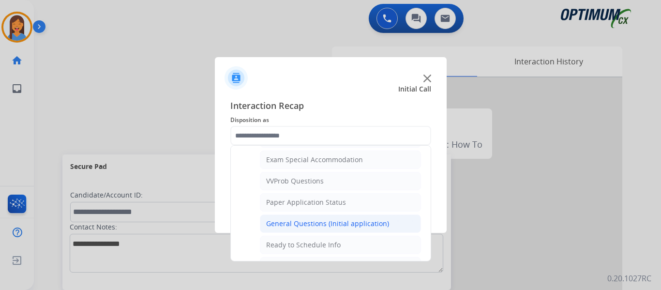
click at [324, 224] on div "General Questions (Initial application)" at bounding box center [327, 224] width 123 height 10
type input "**********"
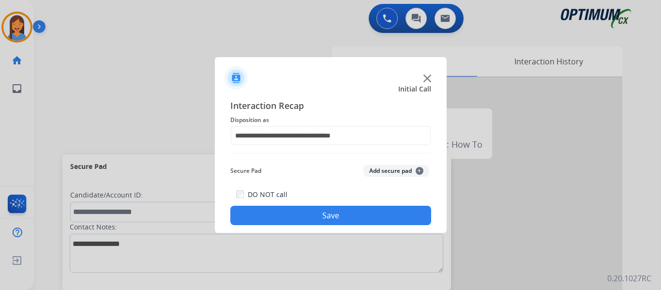
click at [305, 213] on button "Save" at bounding box center [330, 215] width 201 height 19
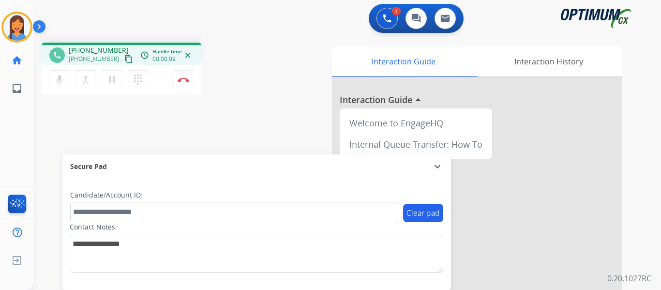
drag, startPoint x: 120, startPoint y: 61, endPoint x: 133, endPoint y: 61, distance: 12.1
click at [124, 61] on mat-icon "content_copy" at bounding box center [128, 59] width 9 height 9
click at [180, 83] on button "Disconnect" at bounding box center [183, 80] width 20 height 20
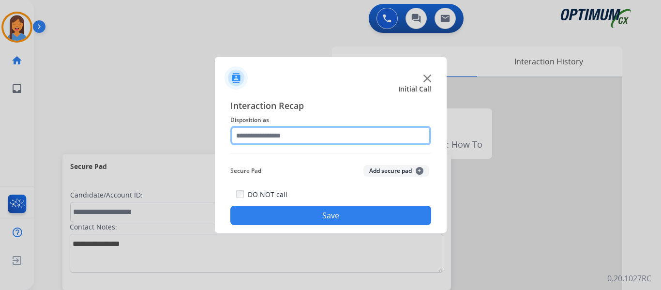
click at [260, 137] on input "text" at bounding box center [330, 135] width 201 height 19
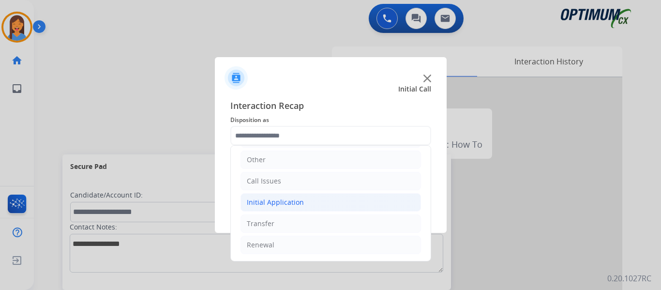
click at [282, 205] on div "Initial Application" at bounding box center [275, 202] width 57 height 10
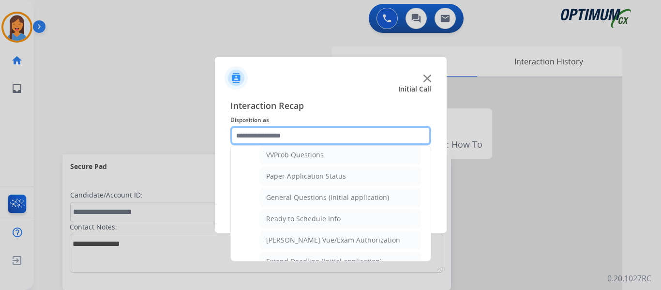
scroll to position [550, 0]
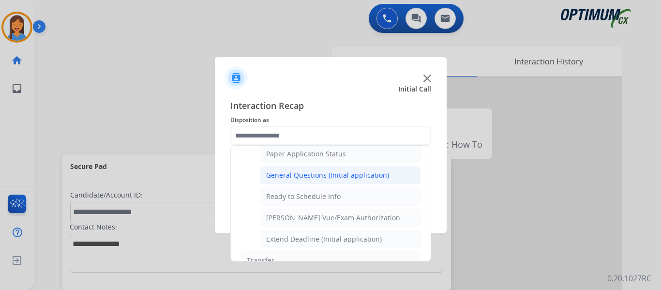
click at [303, 179] on div "General Questions (Initial application)" at bounding box center [327, 175] width 123 height 10
type input "**********"
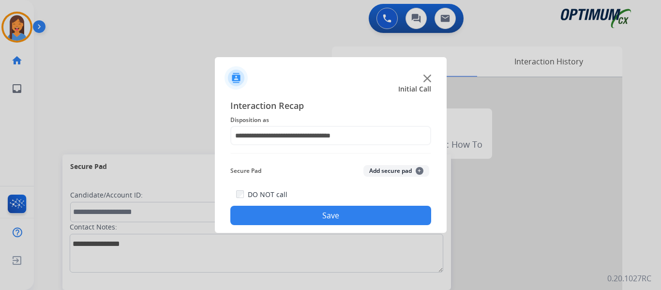
click at [297, 213] on button "Save" at bounding box center [330, 215] width 201 height 19
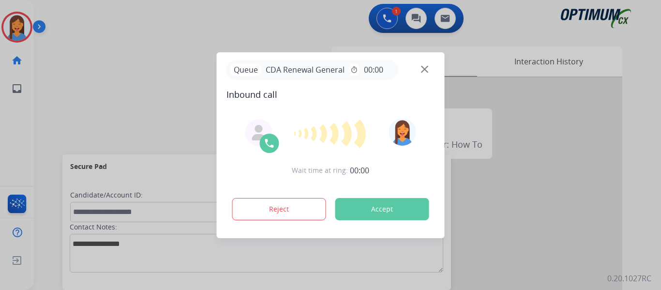
click at [397, 201] on button "Accept" at bounding box center [382, 209] width 94 height 22
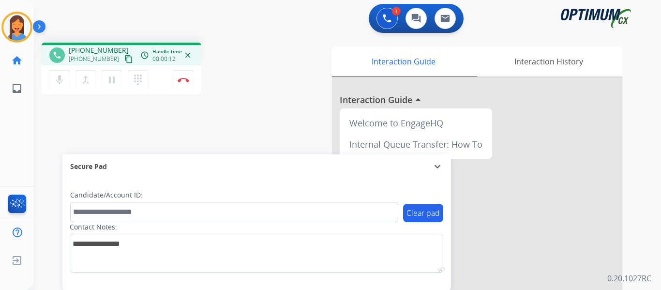
click at [124, 58] on mat-icon "content_copy" at bounding box center [128, 59] width 9 height 9
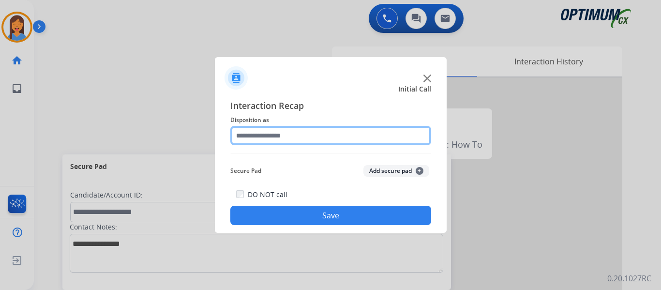
click at [276, 140] on input "text" at bounding box center [330, 135] width 201 height 19
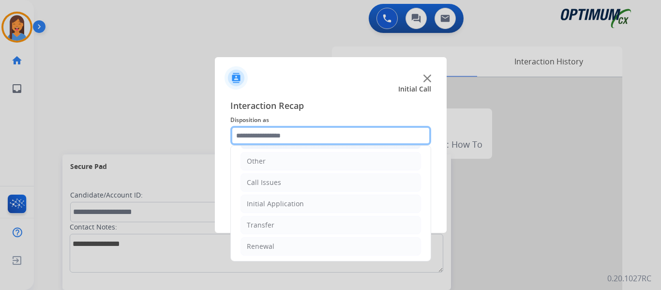
scroll to position [66, 0]
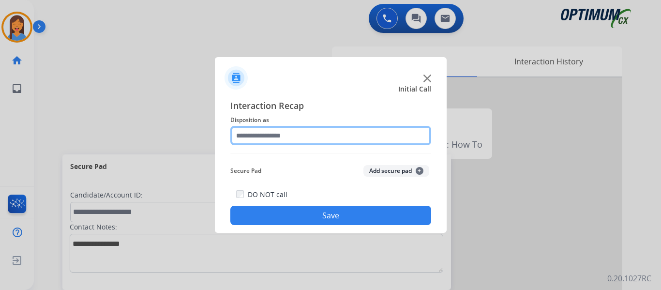
click at [325, 134] on input "text" at bounding box center [330, 135] width 201 height 19
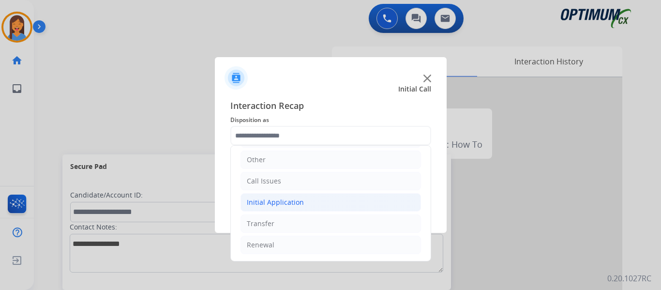
click at [293, 200] on div "Initial Application" at bounding box center [275, 202] width 57 height 10
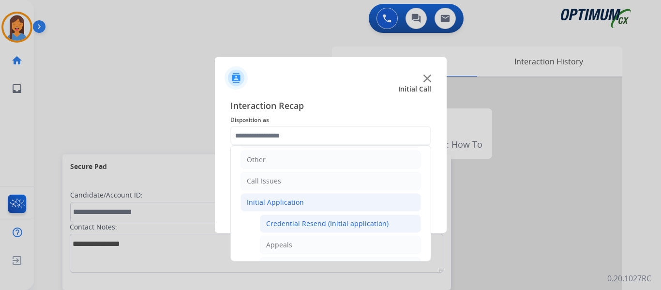
click at [312, 222] on div "Credential Resend (Initial application)" at bounding box center [327, 224] width 122 height 10
type input "**********"
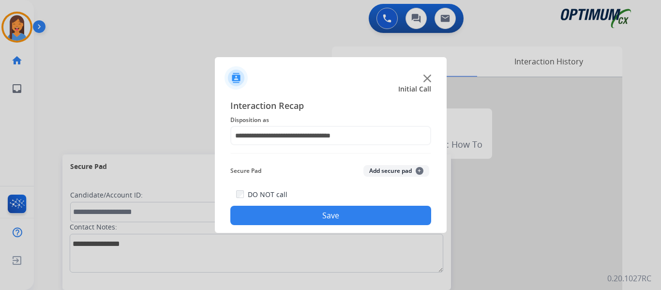
click at [316, 218] on button "Save" at bounding box center [330, 215] width 201 height 19
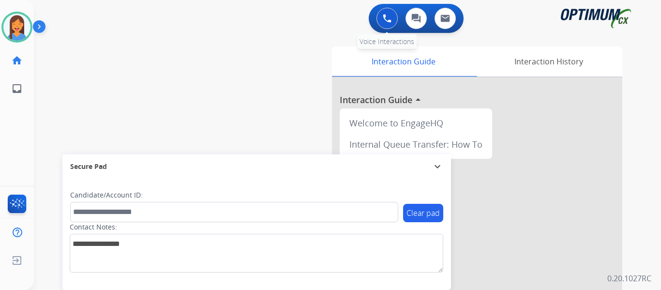
click at [389, 10] on button at bounding box center [386, 18] width 21 height 21
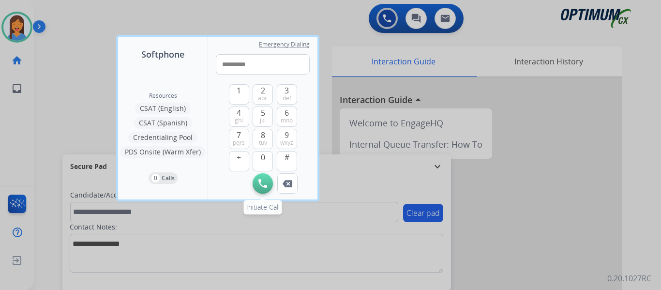
type input "**********"
click at [267, 188] on button "Initiate Call" at bounding box center [263, 183] width 20 height 20
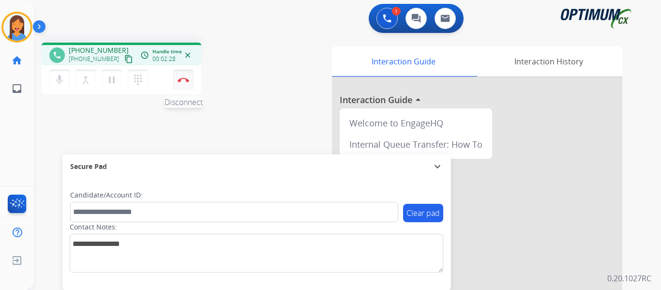
click at [190, 83] on button "Disconnect" at bounding box center [183, 80] width 20 height 20
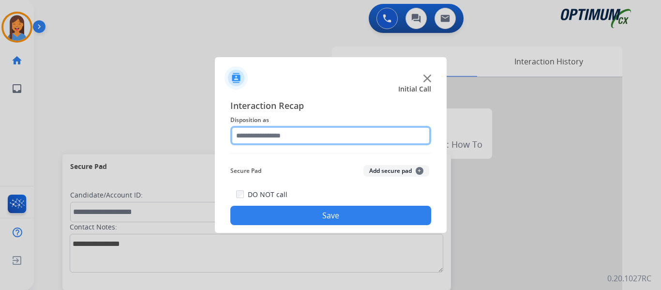
click at [288, 137] on input "text" at bounding box center [330, 135] width 201 height 19
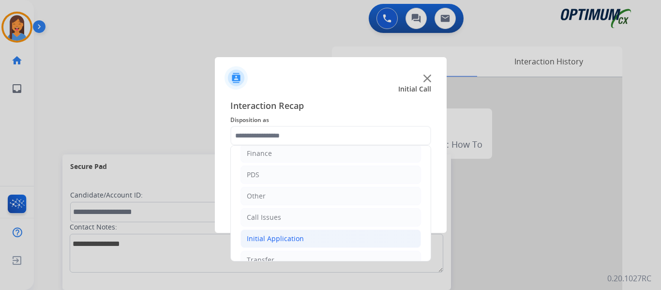
click at [287, 253] on ul "Bookstore Finance PDS Other Call Issues Initial Application Transfer Renewal" at bounding box center [331, 206] width 200 height 181
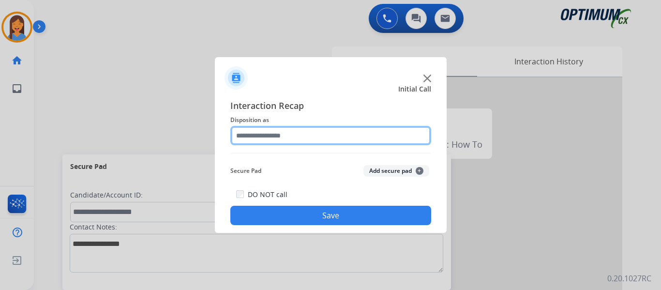
click at [263, 136] on input "text" at bounding box center [330, 135] width 201 height 19
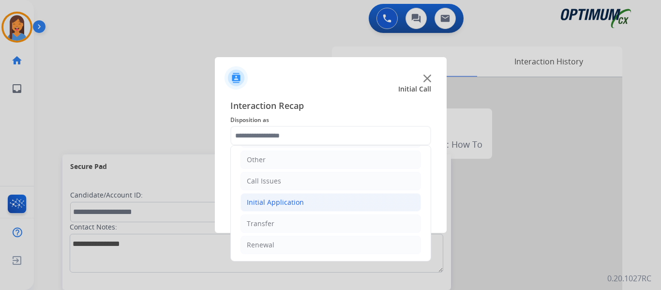
click at [276, 204] on div "Initial Application" at bounding box center [275, 202] width 57 height 10
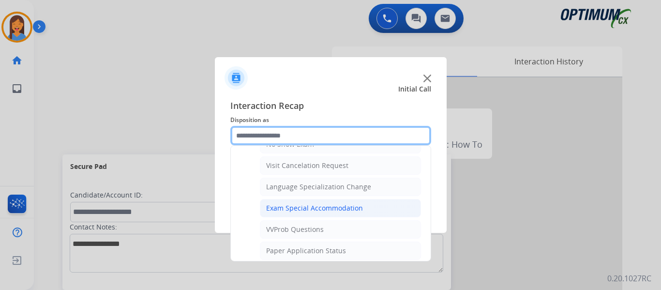
scroll to position [550, 0]
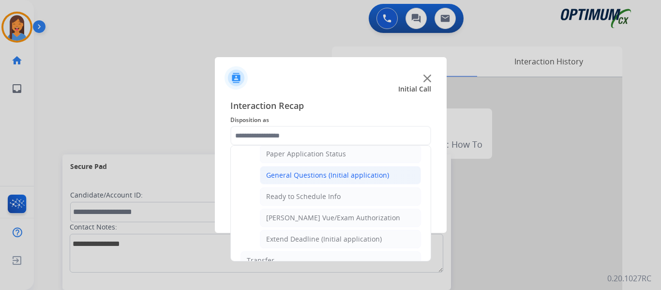
click at [294, 176] on div "General Questions (Initial application)" at bounding box center [327, 175] width 123 height 10
type input "**********"
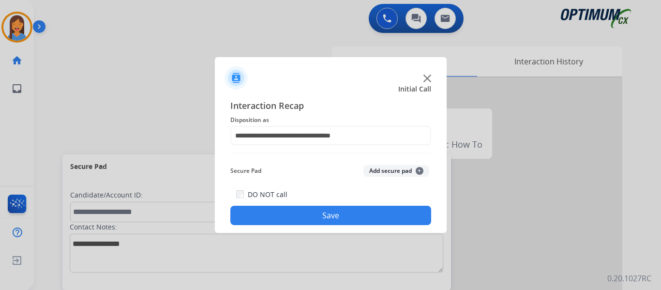
click at [315, 210] on button "Save" at bounding box center [330, 215] width 201 height 19
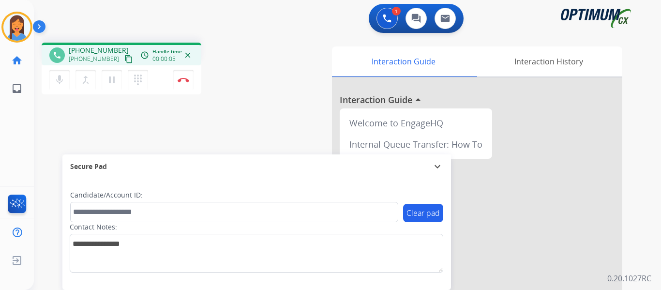
drag, startPoint x: 120, startPoint y: 62, endPoint x: 131, endPoint y: 62, distance: 10.7
click at [124, 62] on mat-icon "content_copy" at bounding box center [128, 59] width 9 height 9
click at [189, 78] on img at bounding box center [184, 79] width 12 height 5
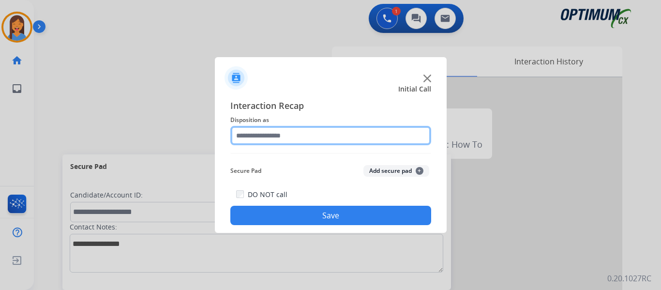
click at [271, 137] on input "text" at bounding box center [330, 135] width 201 height 19
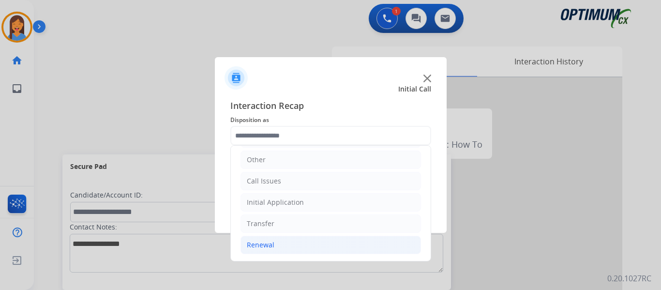
click at [268, 246] on div "Renewal" at bounding box center [261, 245] width 28 height 10
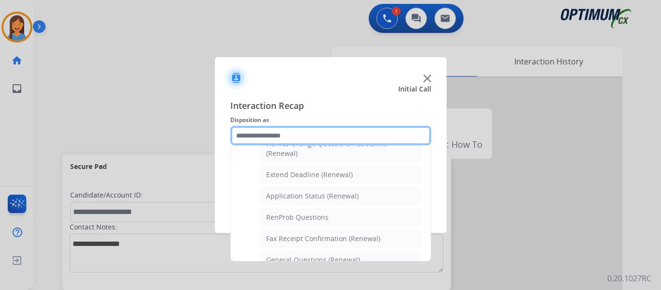
scroll to position [211, 0]
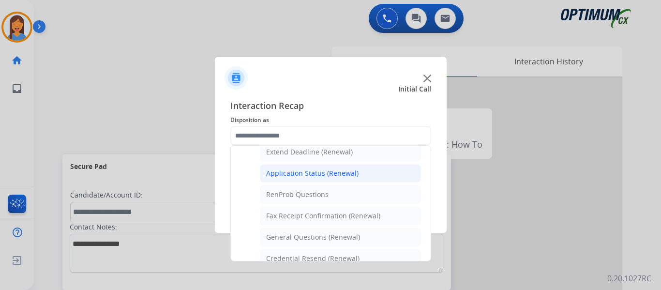
click at [302, 178] on div "Application Status (Renewal)" at bounding box center [312, 173] width 92 height 10
type input "**********"
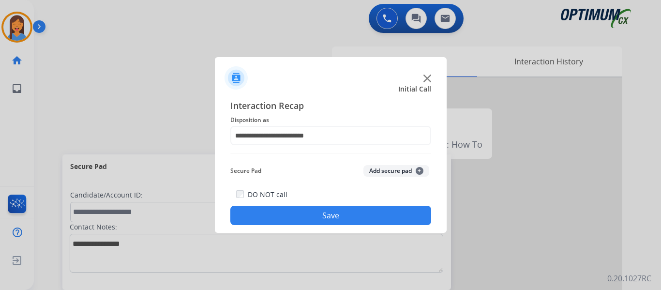
click at [318, 214] on button "Save" at bounding box center [330, 215] width 201 height 19
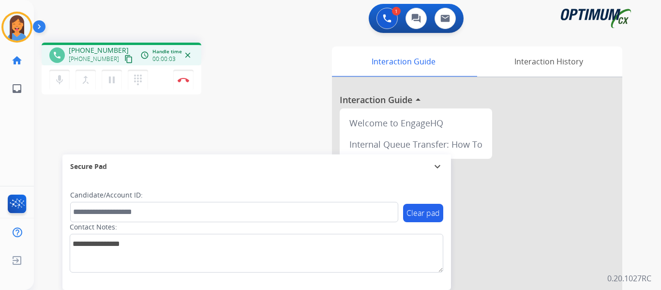
click at [124, 61] on mat-icon "content_copy" at bounding box center [128, 59] width 9 height 9
click at [187, 82] on img at bounding box center [184, 79] width 12 height 5
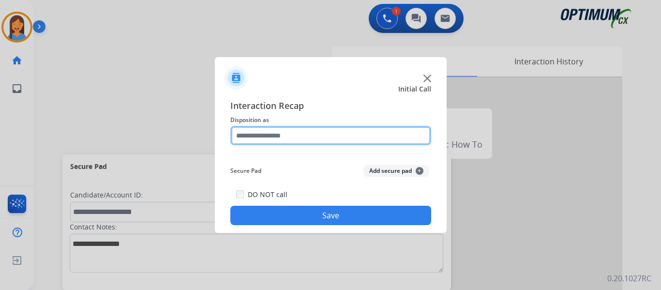
click at [312, 133] on input "text" at bounding box center [330, 135] width 201 height 19
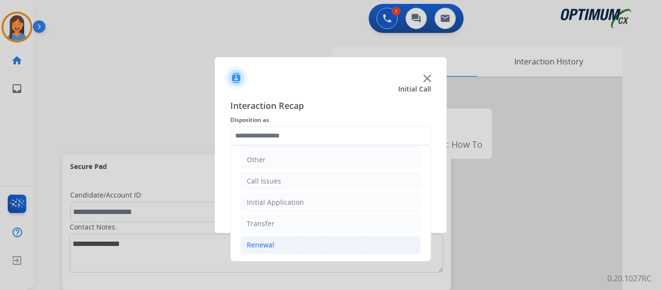
click at [277, 248] on li "Renewal" at bounding box center [330, 245] width 180 height 18
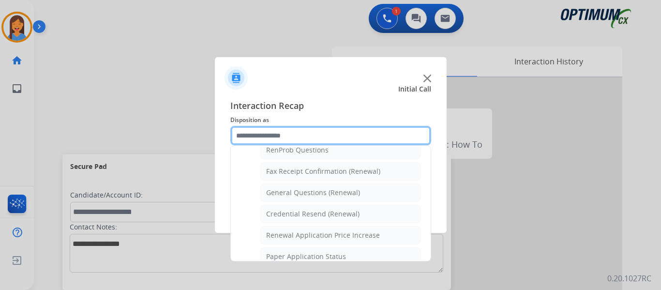
scroll to position [259, 0]
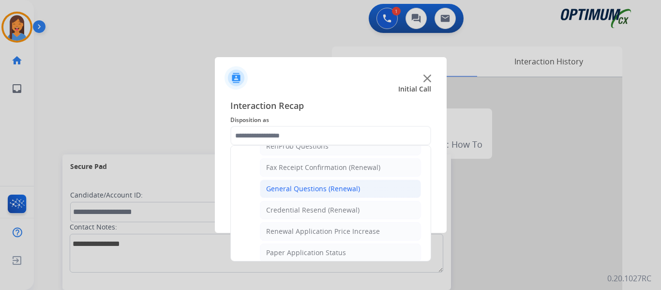
click at [317, 187] on div "General Questions (Renewal)" at bounding box center [313, 189] width 94 height 10
type input "**********"
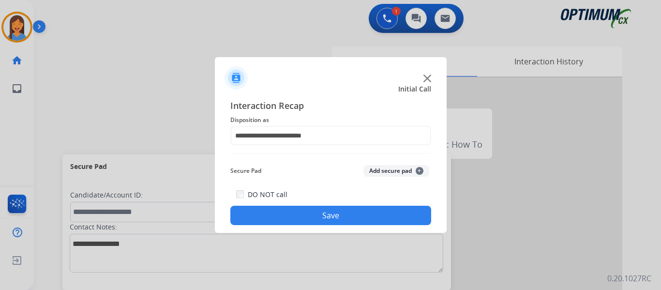
click at [334, 218] on button "Save" at bounding box center [330, 215] width 201 height 19
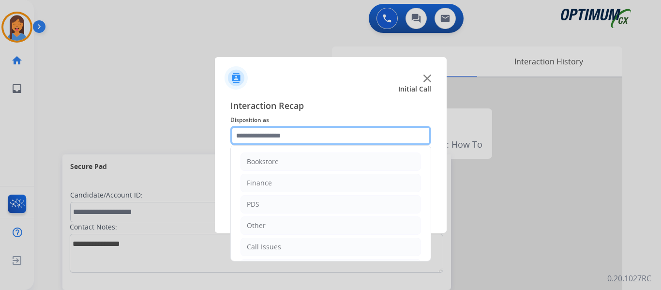
click at [265, 136] on input "text" at bounding box center [330, 135] width 201 height 19
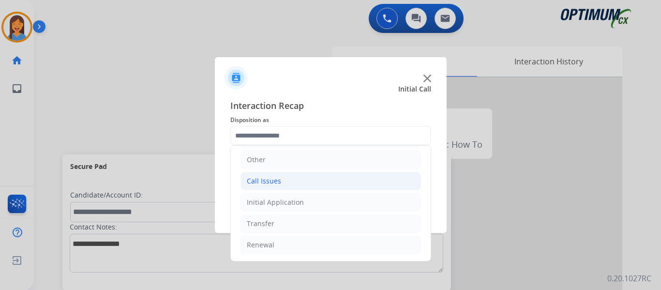
click at [280, 183] on li "Call Issues" at bounding box center [330, 181] width 180 height 18
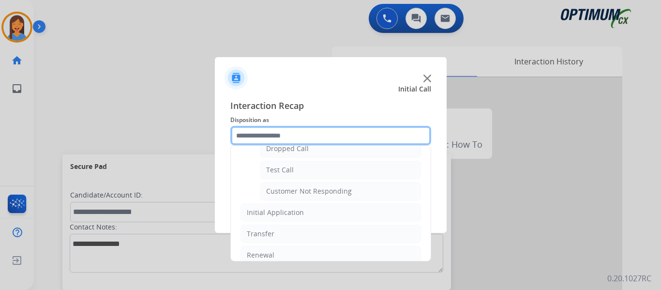
scroll to position [163, 0]
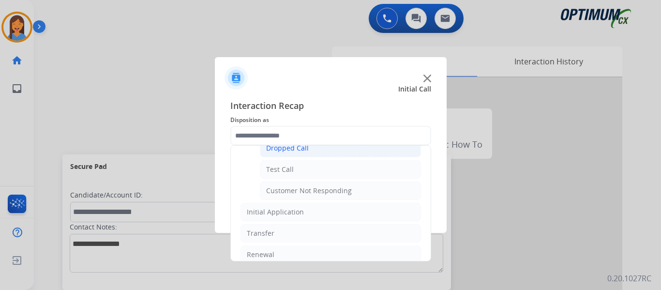
click at [293, 155] on li "Dropped Call" at bounding box center [340, 148] width 161 height 18
type input "**********"
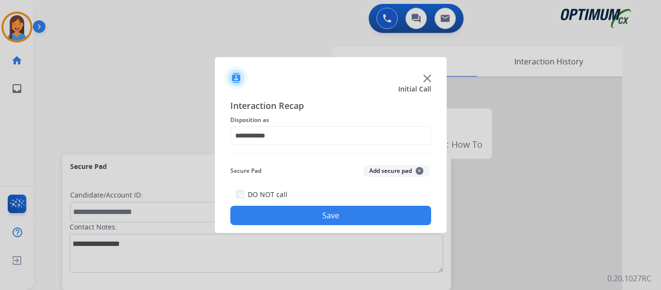
click at [320, 215] on button "Save" at bounding box center [330, 215] width 201 height 19
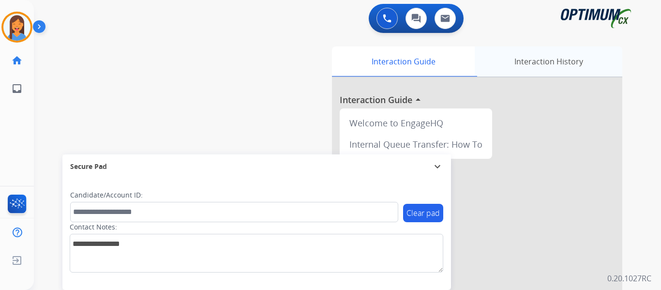
click at [531, 62] on div "Interaction History" at bounding box center [549, 61] width 148 height 30
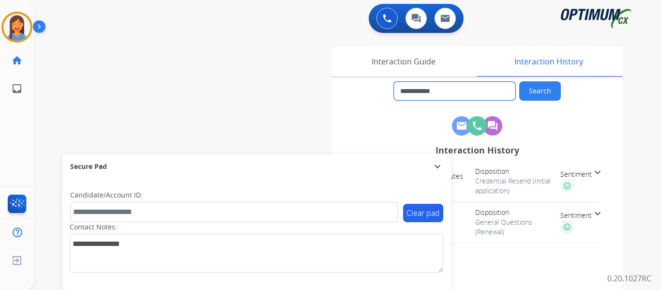
drag, startPoint x: 456, startPoint y: 94, endPoint x: 409, endPoint y: 94, distance: 46.9
click at [409, 94] on input "**********" at bounding box center [454, 91] width 121 height 18
drag, startPoint x: 391, startPoint y: 66, endPoint x: 327, endPoint y: 52, distance: 65.8
click at [391, 66] on div "Interaction Guide" at bounding box center [403, 61] width 143 height 30
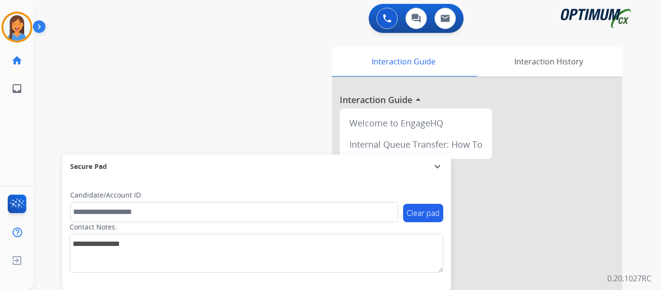
drag, startPoint x: 18, startPoint y: 33, endPoint x: 45, endPoint y: 33, distance: 27.1
click at [18, 33] on img at bounding box center [16, 27] width 27 height 27
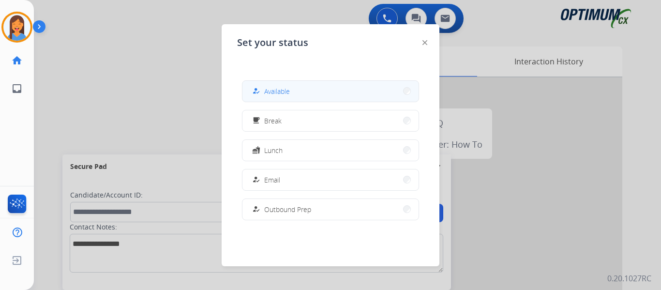
click at [314, 83] on button "how_to_reg Available" at bounding box center [330, 91] width 176 height 21
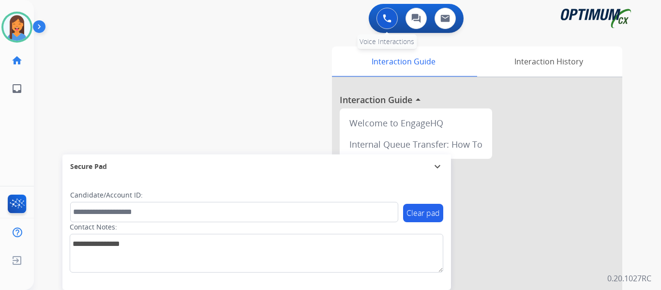
click at [389, 17] on img at bounding box center [387, 18] width 9 height 9
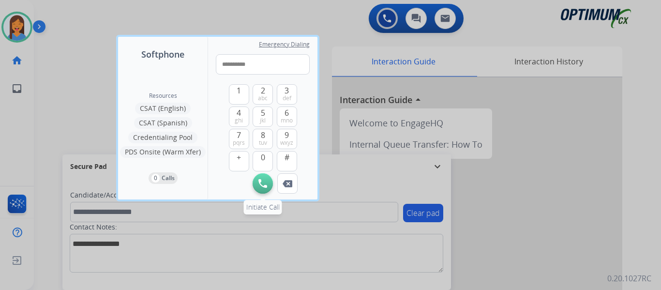
type input "**********"
click at [258, 186] on button "Initiate Call" at bounding box center [263, 183] width 20 height 20
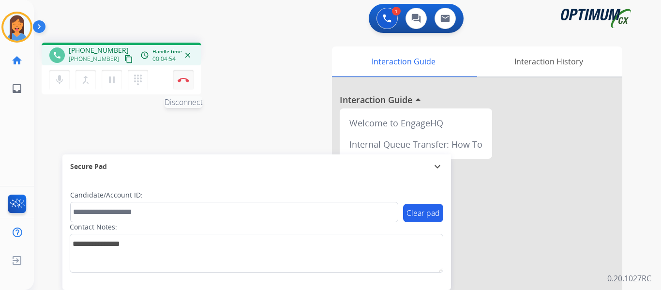
click at [188, 84] on button "Disconnect" at bounding box center [183, 80] width 20 height 20
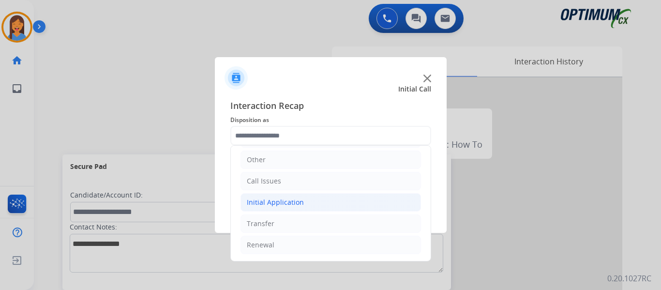
click at [284, 203] on div "Initial Application" at bounding box center [275, 202] width 57 height 10
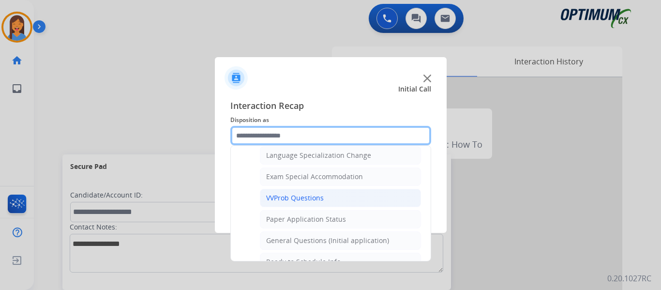
scroll to position [501, 0]
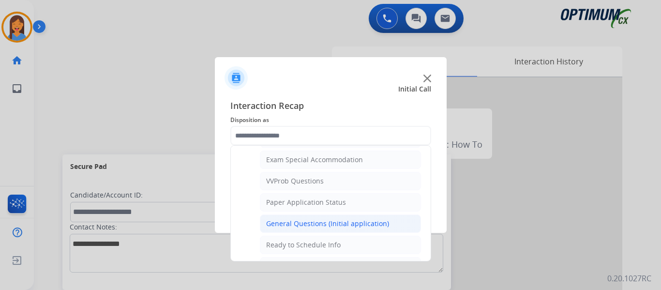
click at [320, 224] on div "General Questions (Initial application)" at bounding box center [327, 224] width 123 height 10
type input "**********"
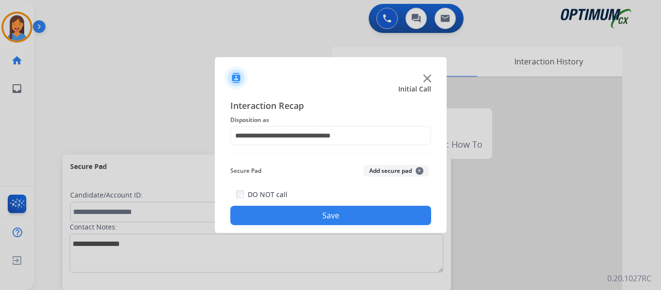
click at [324, 215] on button "Save" at bounding box center [330, 215] width 201 height 19
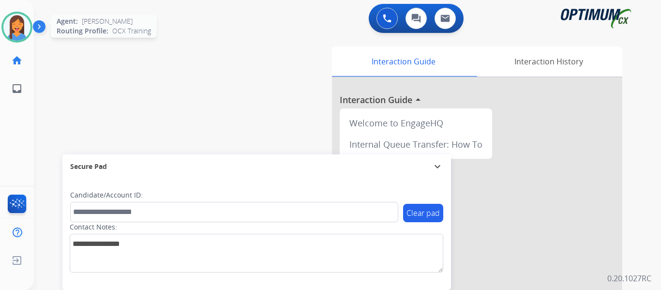
click at [19, 27] on img at bounding box center [16, 27] width 27 height 27
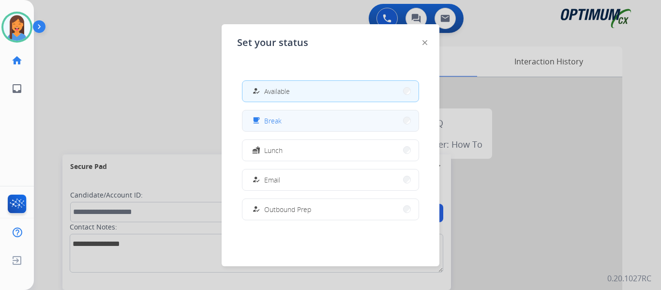
click at [275, 124] on span "Break" at bounding box center [272, 121] width 17 height 10
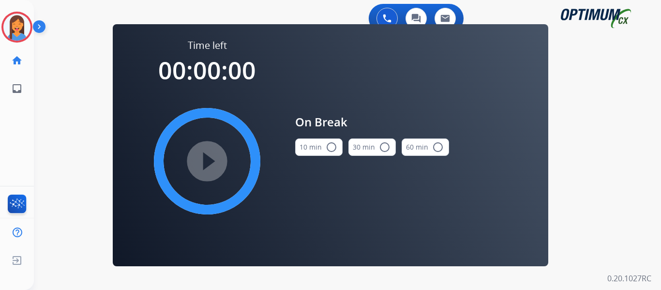
click at [320, 149] on button "10 min radio_button_unchecked" at bounding box center [318, 146] width 47 height 17
click at [201, 157] on mat-icon "play_circle_filled" at bounding box center [207, 161] width 12 height 12
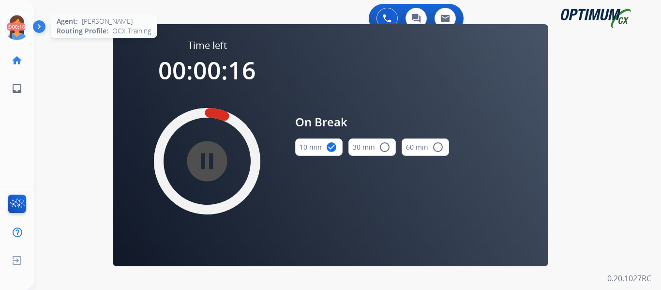
click at [20, 33] on icon at bounding box center [16, 27] width 31 height 31
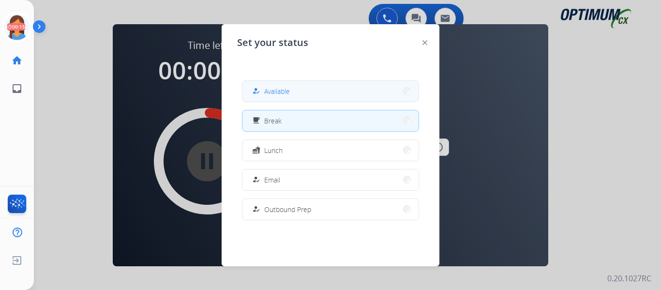
click at [296, 94] on button "how_to_reg Available" at bounding box center [330, 91] width 176 height 21
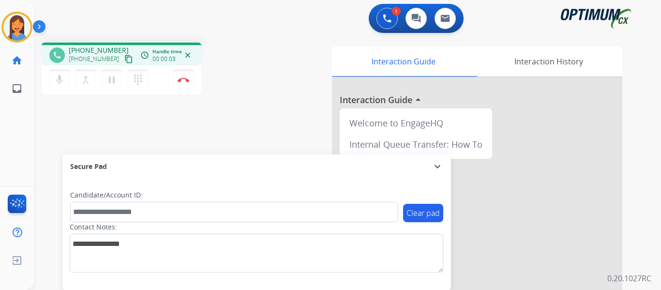
click at [124, 60] on mat-icon "content_copy" at bounding box center [128, 59] width 9 height 9
click at [185, 80] on img at bounding box center [184, 79] width 12 height 5
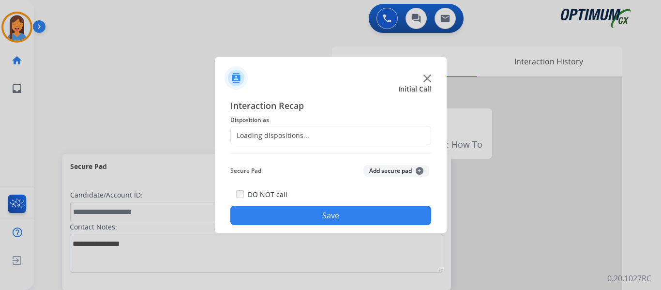
click at [284, 137] on div "Loading dispositions..." at bounding box center [270, 136] width 78 height 10
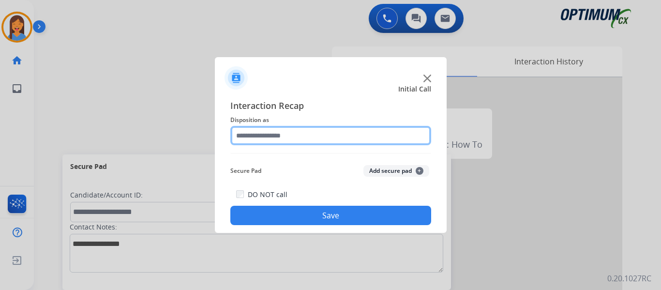
click at [300, 130] on input "text" at bounding box center [330, 135] width 201 height 19
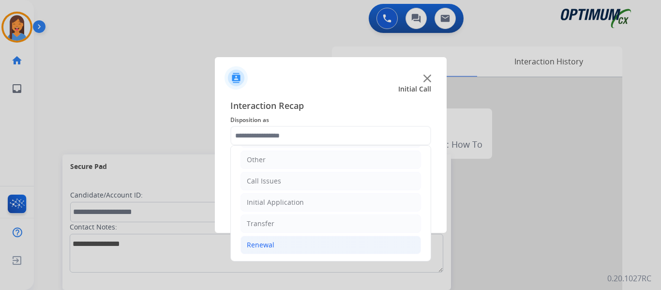
click at [265, 244] on div "Renewal" at bounding box center [261, 245] width 28 height 10
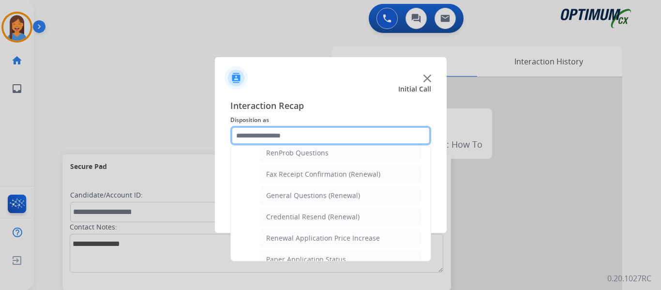
scroll to position [259, 0]
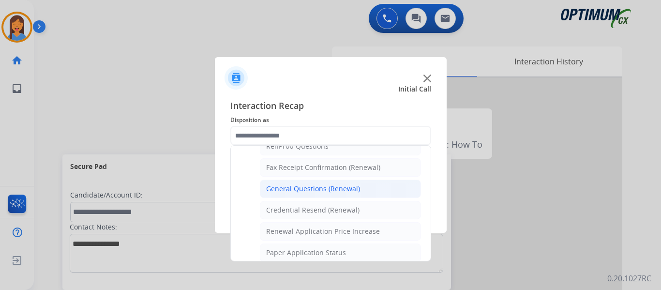
click at [308, 188] on div "General Questions (Renewal)" at bounding box center [313, 189] width 94 height 10
type input "**********"
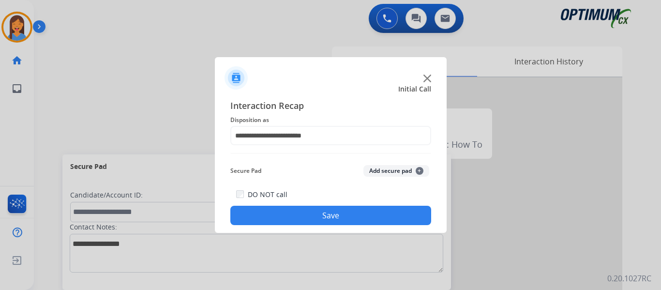
click at [323, 218] on button "Save" at bounding box center [330, 215] width 201 height 19
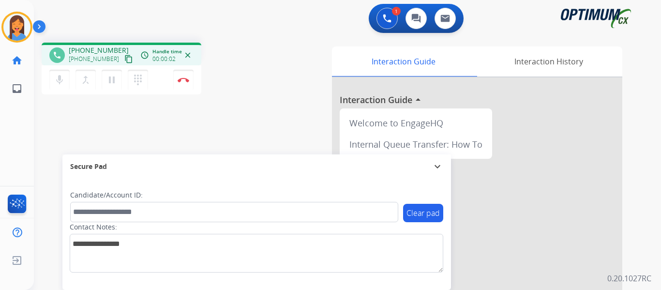
click at [124, 58] on mat-icon "content_copy" at bounding box center [128, 59] width 9 height 9
click at [183, 83] on button "Disconnect" at bounding box center [183, 80] width 20 height 20
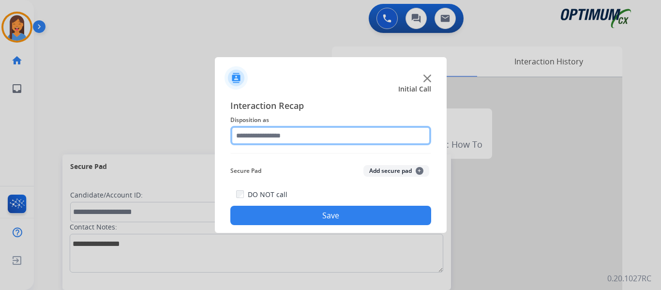
click at [324, 135] on input "text" at bounding box center [330, 135] width 201 height 19
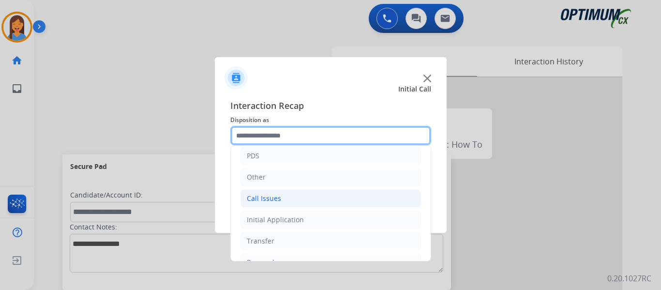
scroll to position [0, 0]
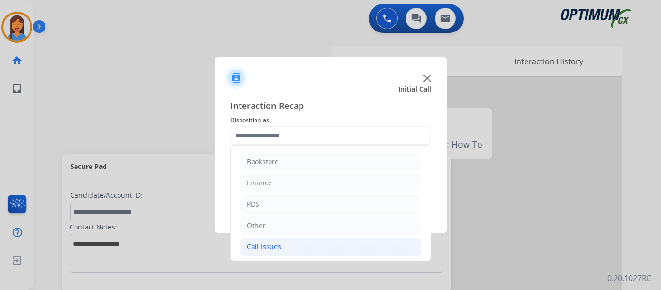
click at [261, 203] on li "PDS" at bounding box center [330, 204] width 180 height 18
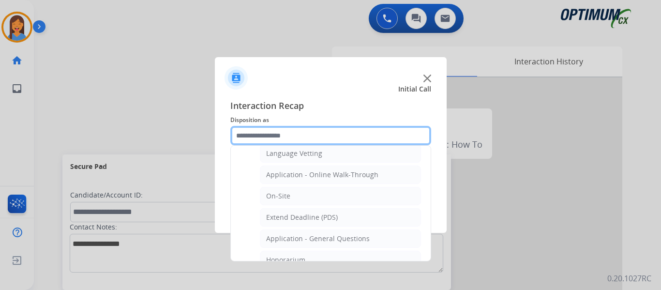
scroll to position [242, 0]
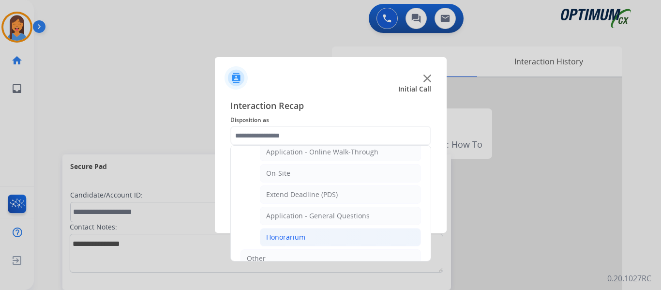
click at [288, 237] on div "Honorarium" at bounding box center [285, 237] width 39 height 10
type input "**********"
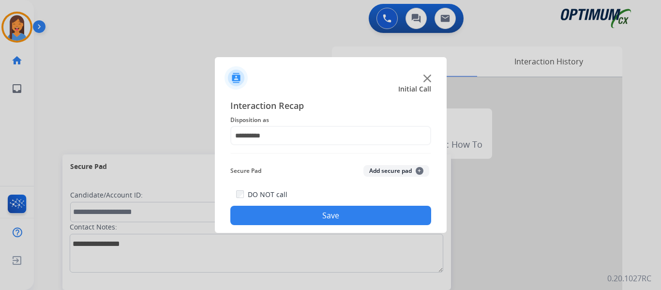
click at [295, 221] on button "Save" at bounding box center [330, 215] width 201 height 19
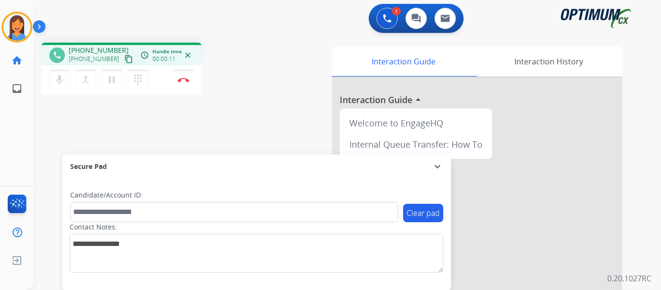
drag, startPoint x: 118, startPoint y: 57, endPoint x: 225, endPoint y: 119, distance: 123.8
click at [124, 57] on mat-icon "content_copy" at bounding box center [128, 59] width 9 height 9
click at [181, 82] on button "Disconnect" at bounding box center [183, 80] width 20 height 20
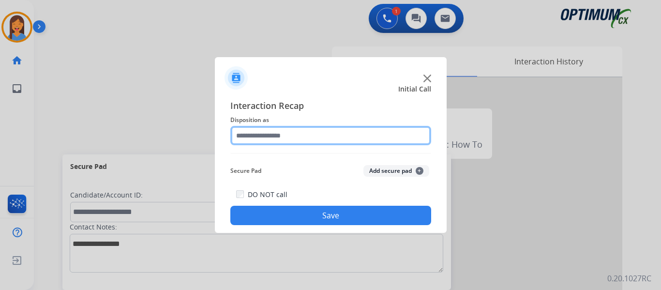
click at [301, 132] on input "text" at bounding box center [330, 135] width 201 height 19
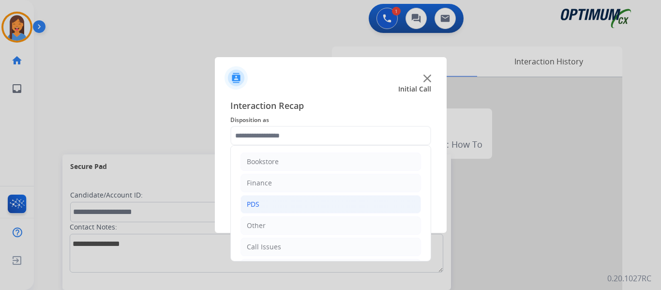
click at [264, 204] on li "PDS" at bounding box center [330, 204] width 180 height 18
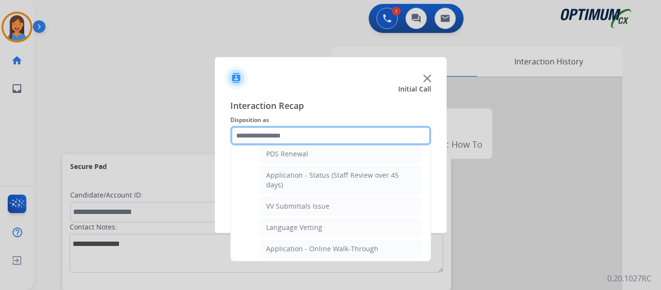
scroll to position [97, 0]
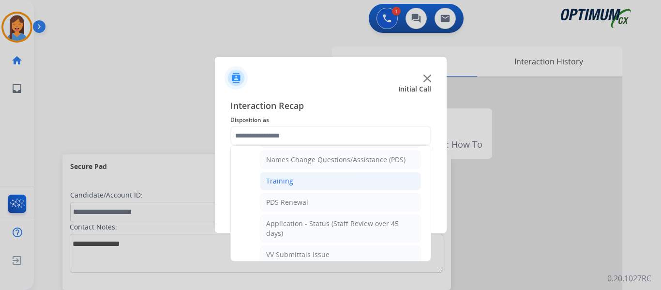
click at [283, 188] on li "Training" at bounding box center [340, 181] width 161 height 18
type input "********"
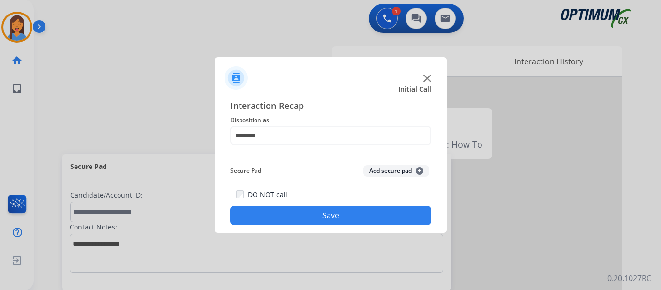
click at [370, 212] on button "Save" at bounding box center [330, 215] width 201 height 19
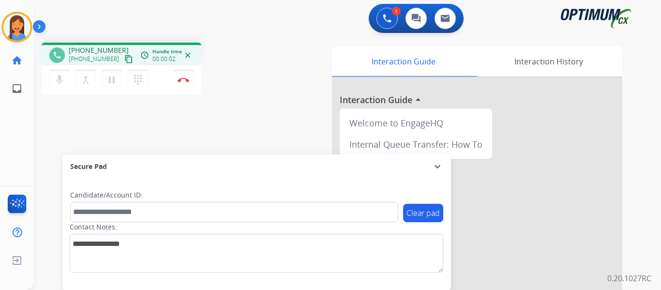
drag, startPoint x: 116, startPoint y: 60, endPoint x: 121, endPoint y: 64, distance: 6.6
click at [124, 60] on mat-icon "content_copy" at bounding box center [128, 59] width 9 height 9
click at [185, 81] on img at bounding box center [184, 79] width 12 height 5
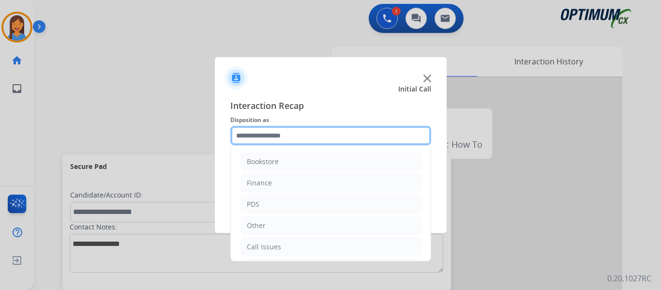
click at [268, 138] on input "text" at bounding box center [330, 135] width 201 height 19
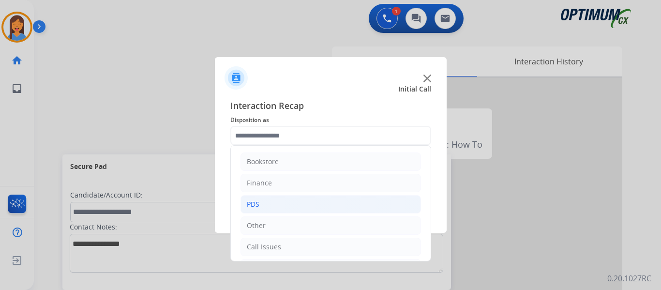
click at [265, 208] on li "PDS" at bounding box center [330, 204] width 180 height 18
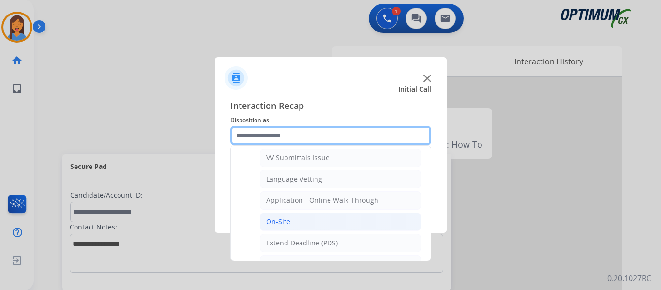
scroll to position [242, 0]
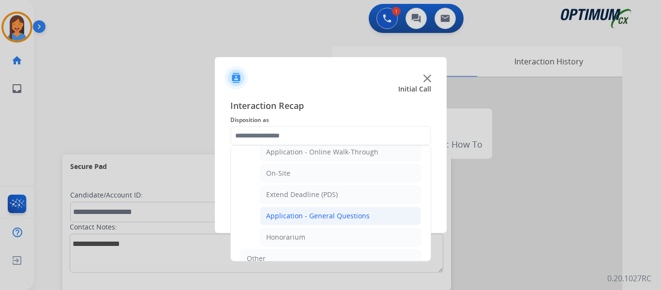
click at [307, 214] on div "Application - General Questions" at bounding box center [318, 216] width 104 height 10
type input "**********"
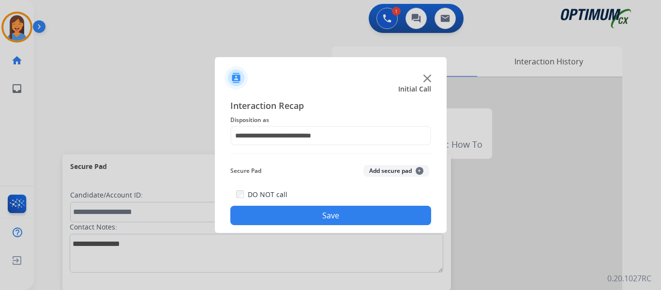
click at [315, 209] on button "Save" at bounding box center [330, 215] width 201 height 19
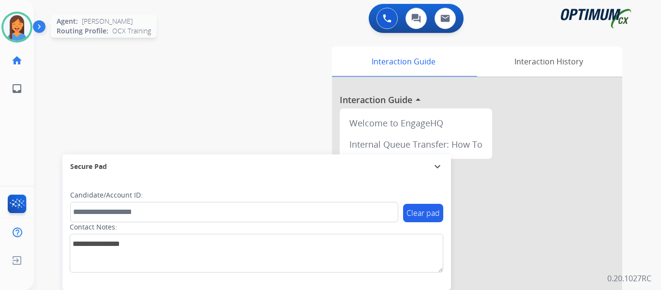
click at [16, 23] on img at bounding box center [16, 27] width 27 height 27
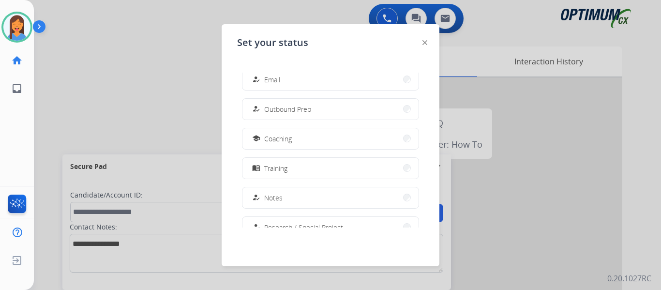
scroll to position [241, 0]
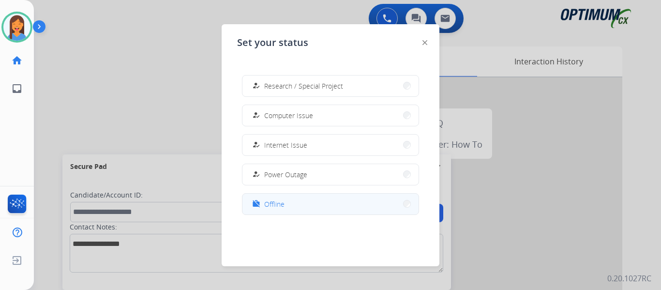
click at [277, 206] on span "Offline" at bounding box center [274, 204] width 20 height 10
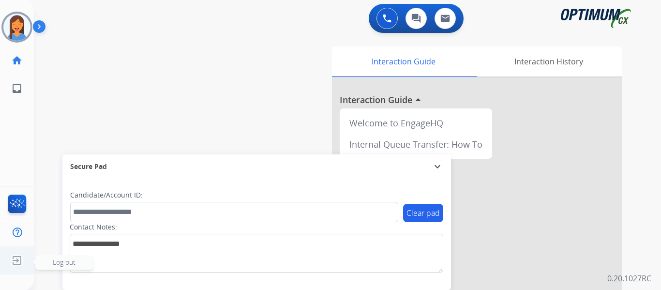
click at [16, 260] on img at bounding box center [16, 260] width 17 height 18
